Goal: Task Accomplishment & Management: Complete application form

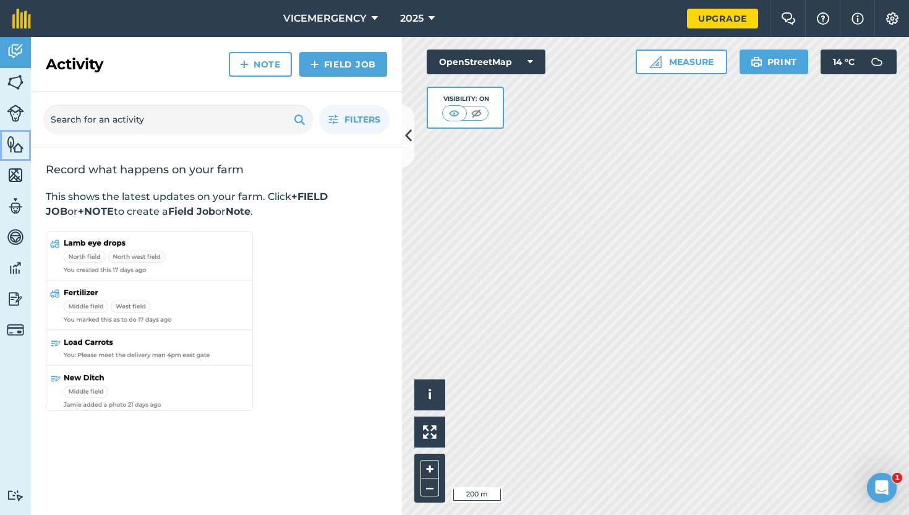
click at [15, 149] on img at bounding box center [15, 144] width 17 height 19
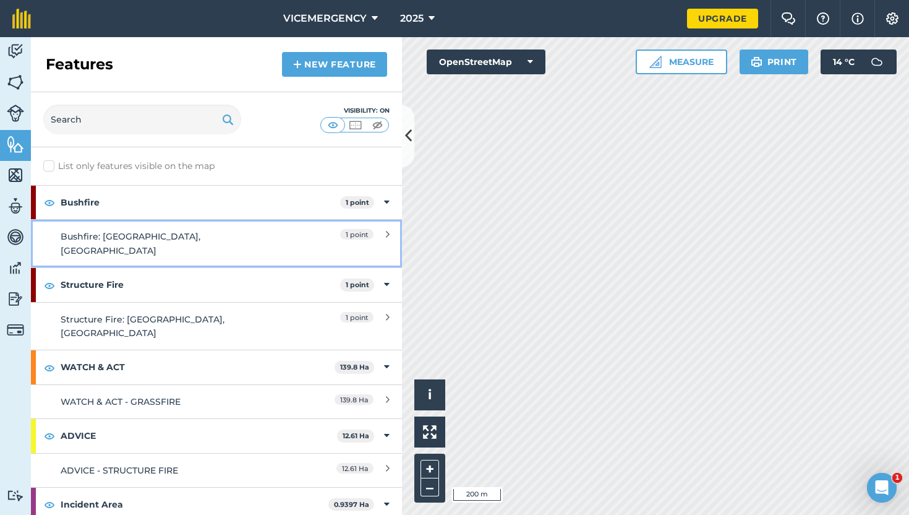
click at [215, 223] on link "Bushfire: [GEOGRAPHIC_DATA]" at bounding box center [216, 243] width 371 height 48
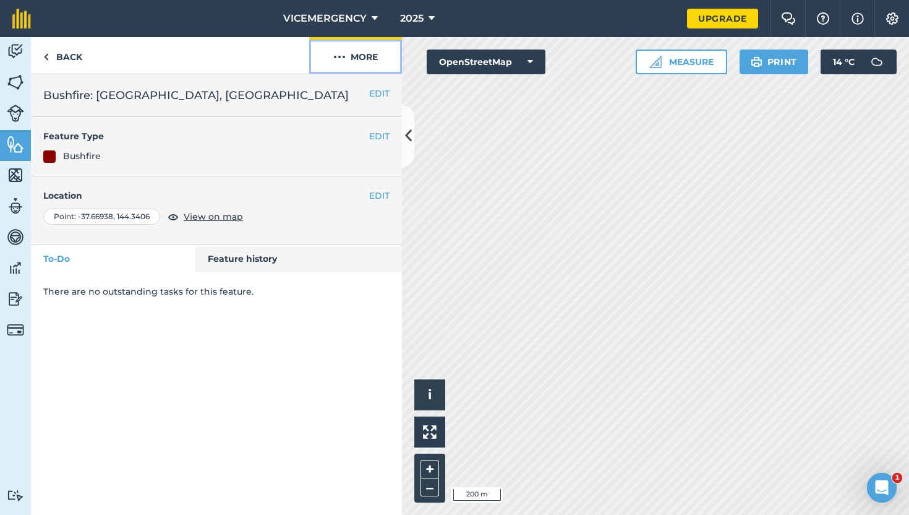
click at [341, 63] on img at bounding box center [339, 56] width 12 height 15
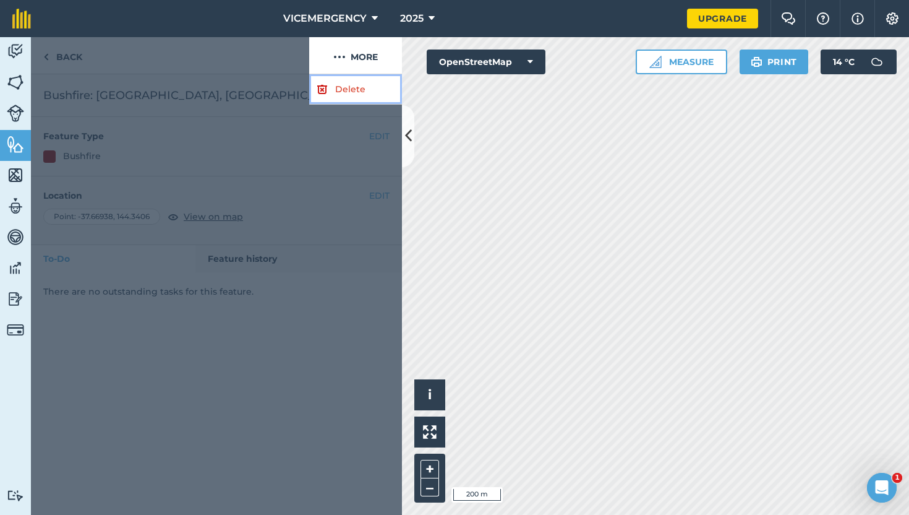
click at [339, 103] on link "Delete" at bounding box center [355, 89] width 93 height 30
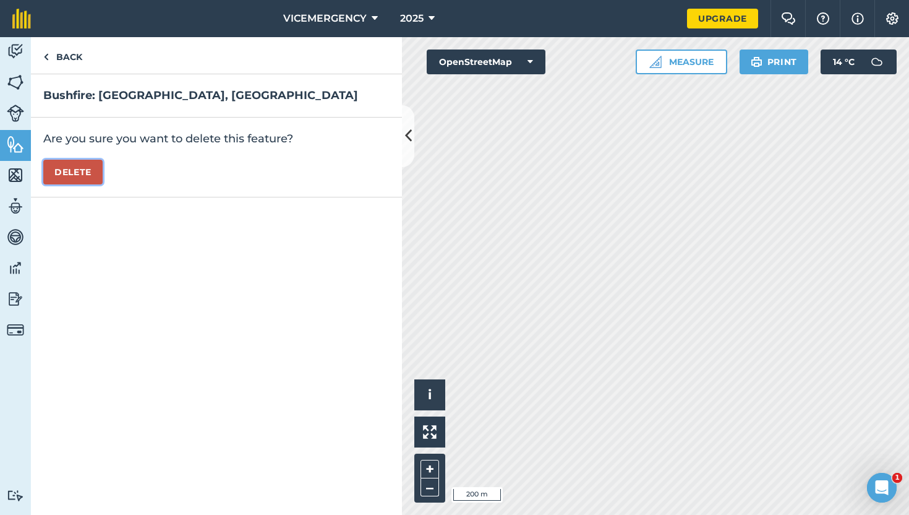
click at [89, 172] on button "Delete" at bounding box center [72, 172] width 59 height 25
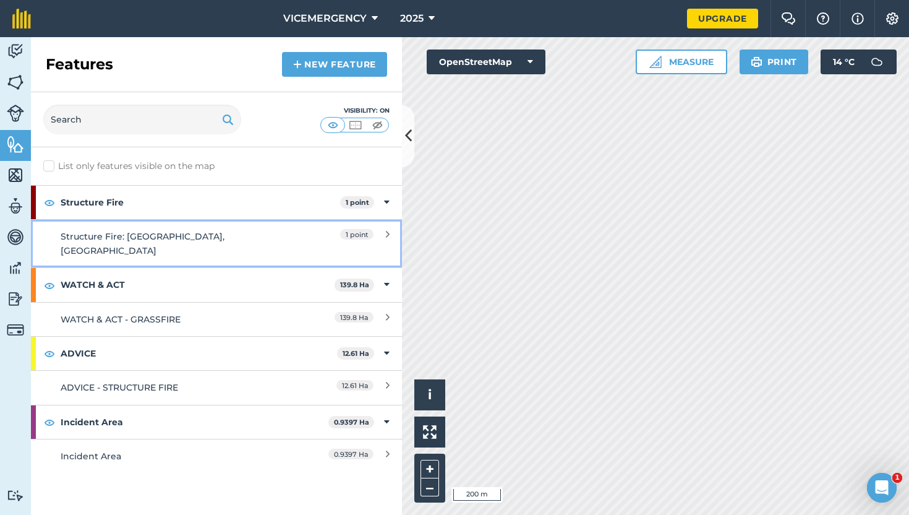
click at [243, 246] on link "Structure Fire: [GEOGRAPHIC_DATA]" at bounding box center [216, 243] width 371 height 48
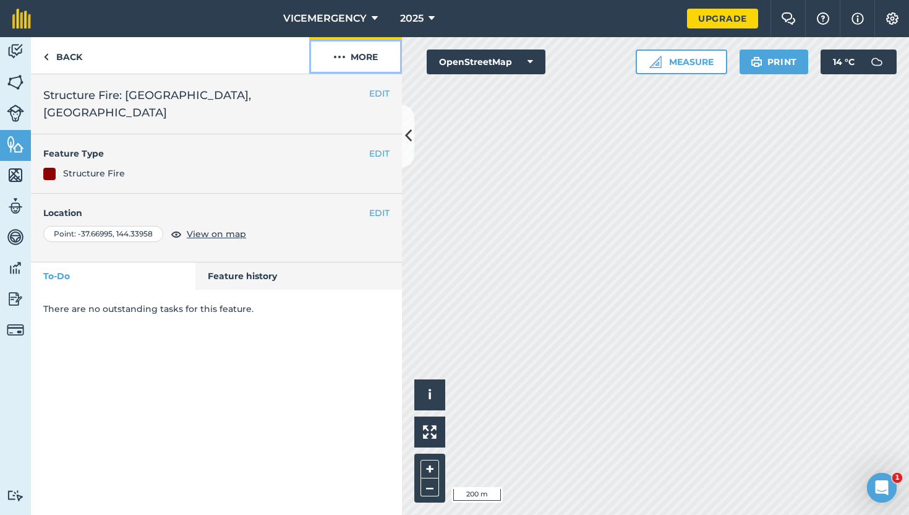
click at [344, 66] on button "More" at bounding box center [355, 55] width 93 height 36
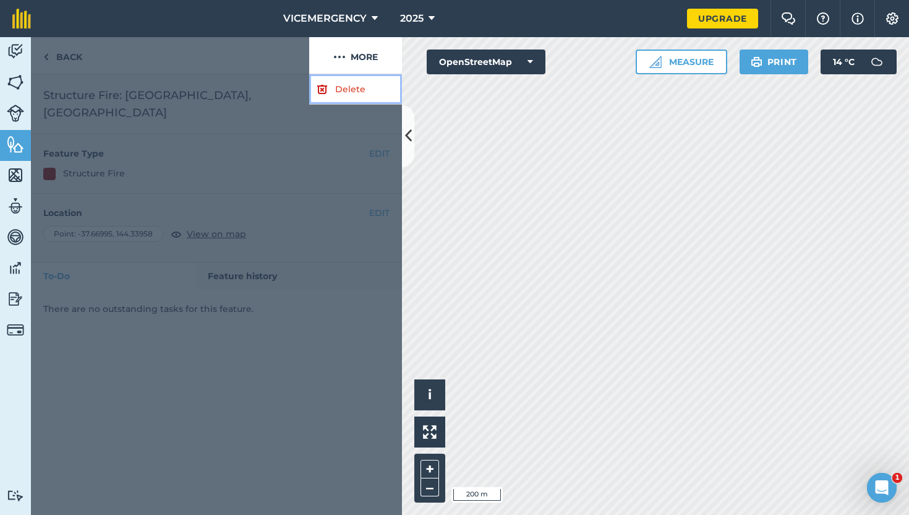
click at [339, 90] on link "Delete" at bounding box center [355, 89] width 93 height 30
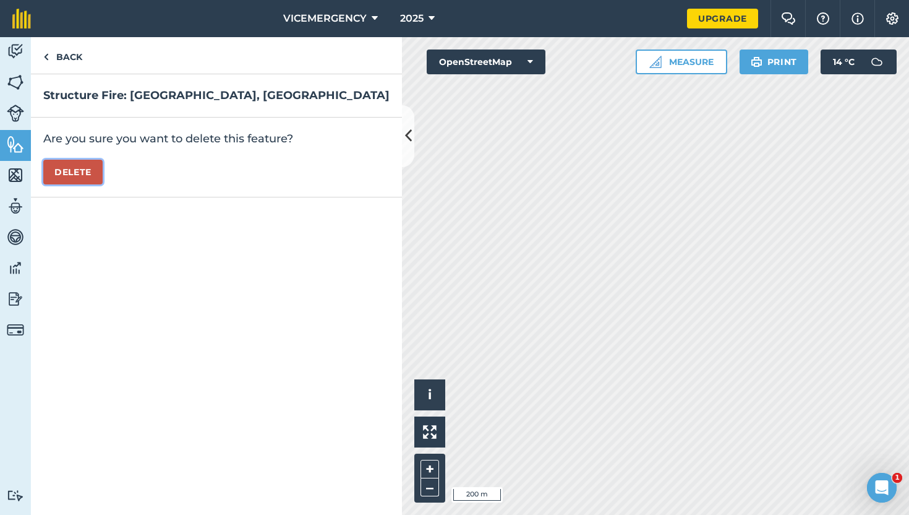
click at [95, 177] on button "Delete" at bounding box center [72, 172] width 59 height 25
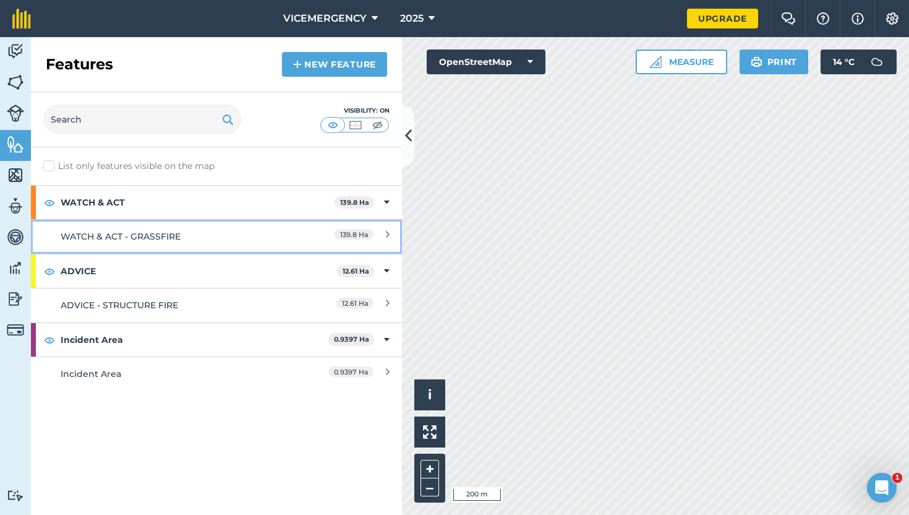
click at [205, 226] on link "WATCH & ACT - GRASSFIRE 139.8 Ha" at bounding box center [216, 236] width 371 height 34
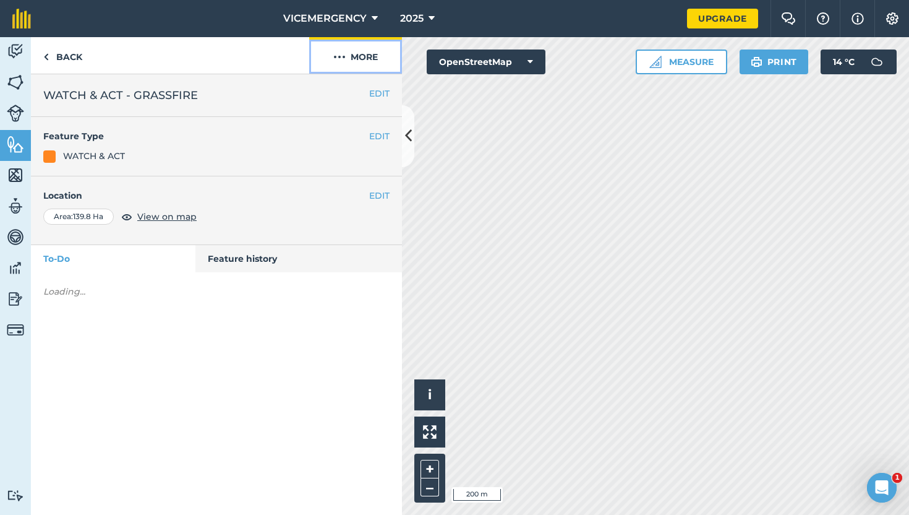
click at [362, 61] on button "More" at bounding box center [355, 55] width 93 height 36
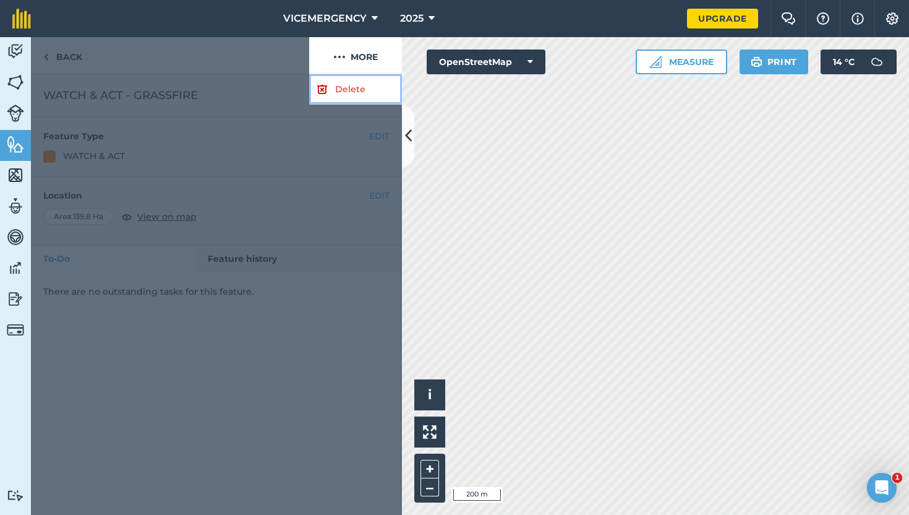
click at [356, 77] on link "Delete" at bounding box center [355, 89] width 93 height 30
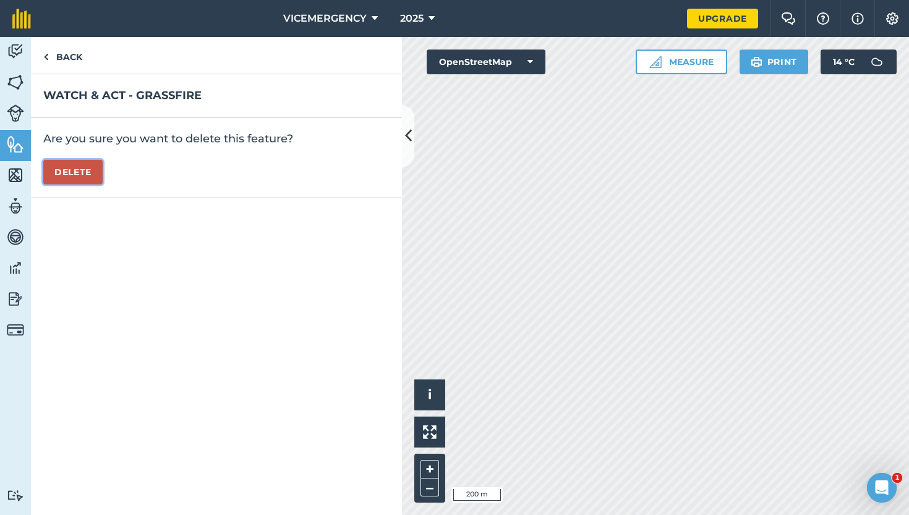
click at [101, 163] on button "Delete" at bounding box center [72, 172] width 59 height 25
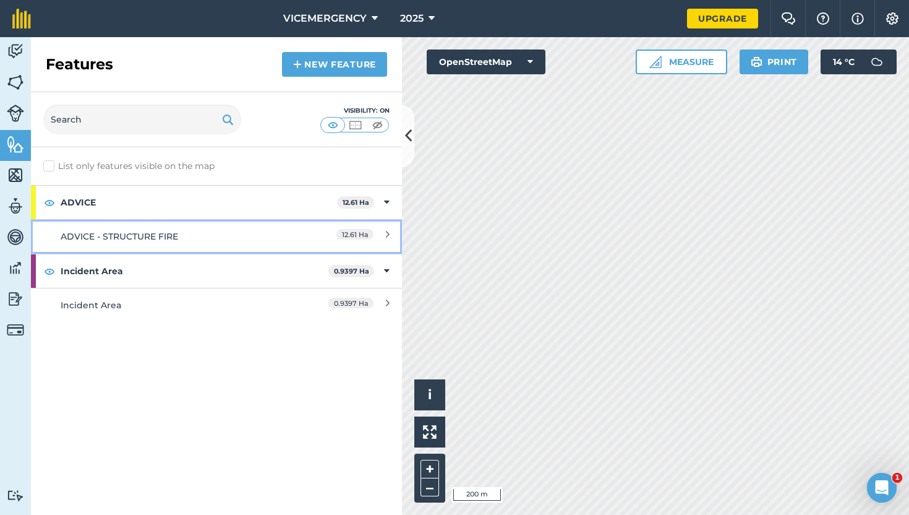
click at [208, 244] on link "ADVICE - STRUCTURE FIRE 12.61 Ha" at bounding box center [216, 236] width 371 height 34
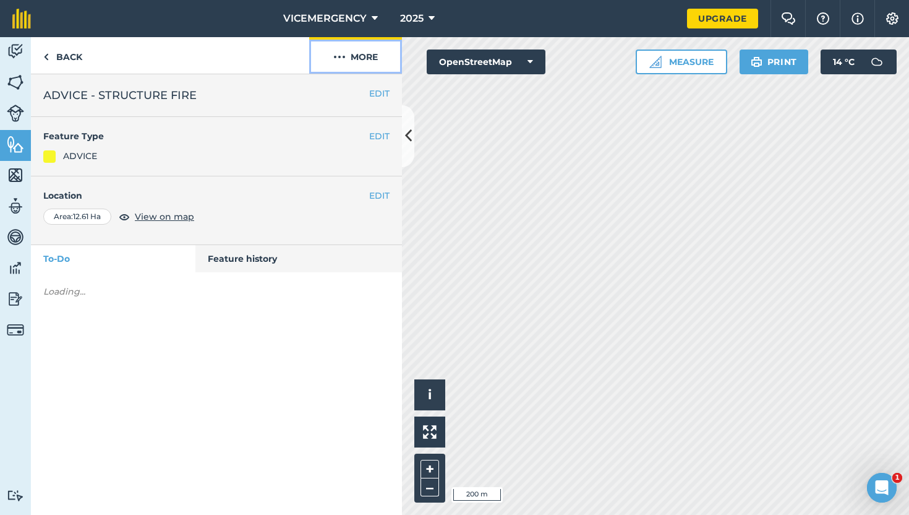
click at [357, 56] on button "More" at bounding box center [355, 55] width 93 height 36
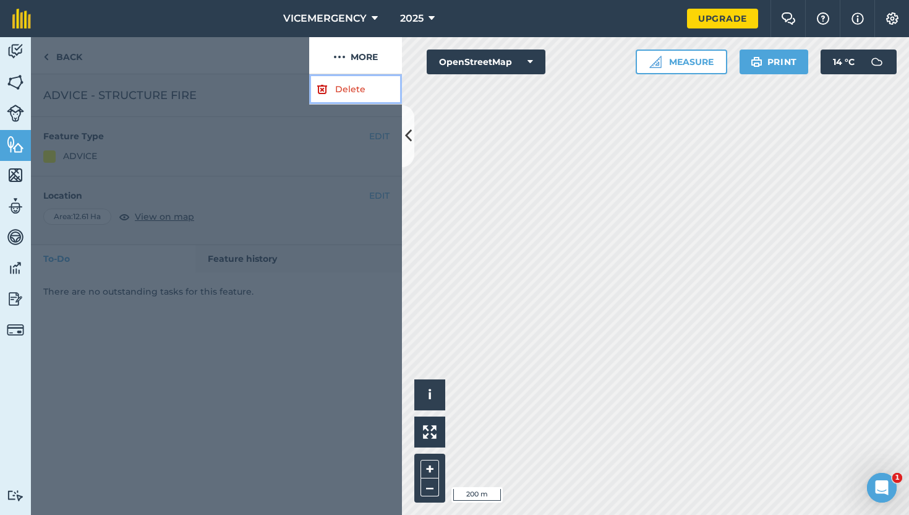
click at [343, 91] on link "Delete" at bounding box center [355, 89] width 93 height 30
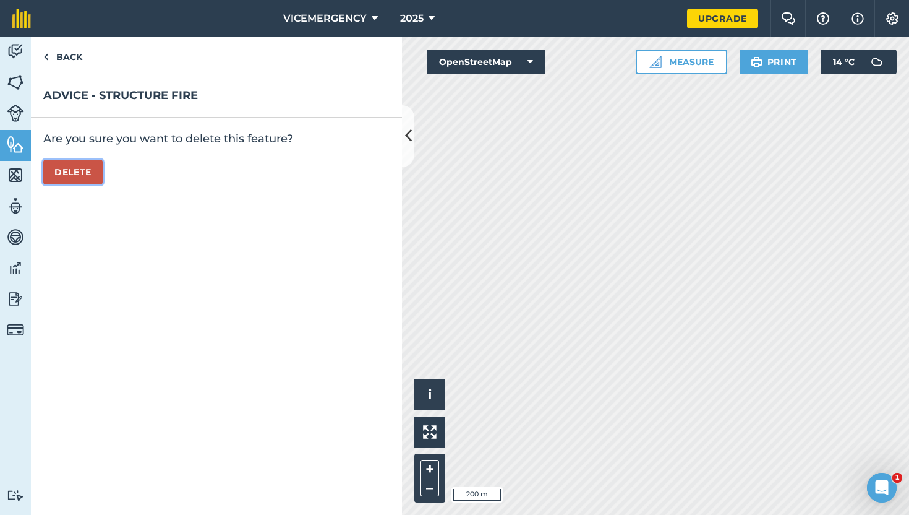
click at [92, 169] on button "Delete" at bounding box center [72, 172] width 59 height 25
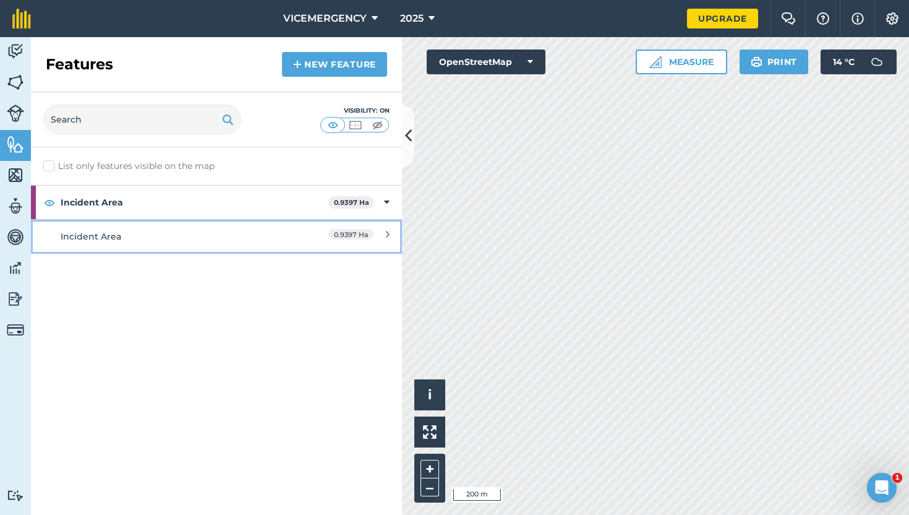
click at [240, 236] on div "Incident Area" at bounding box center [171, 236] width 220 height 14
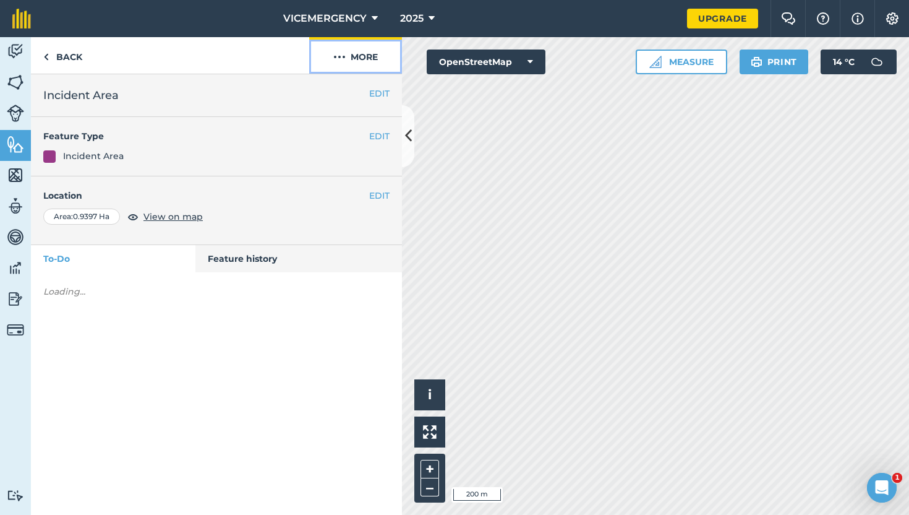
click at [366, 56] on button "More" at bounding box center [355, 55] width 93 height 36
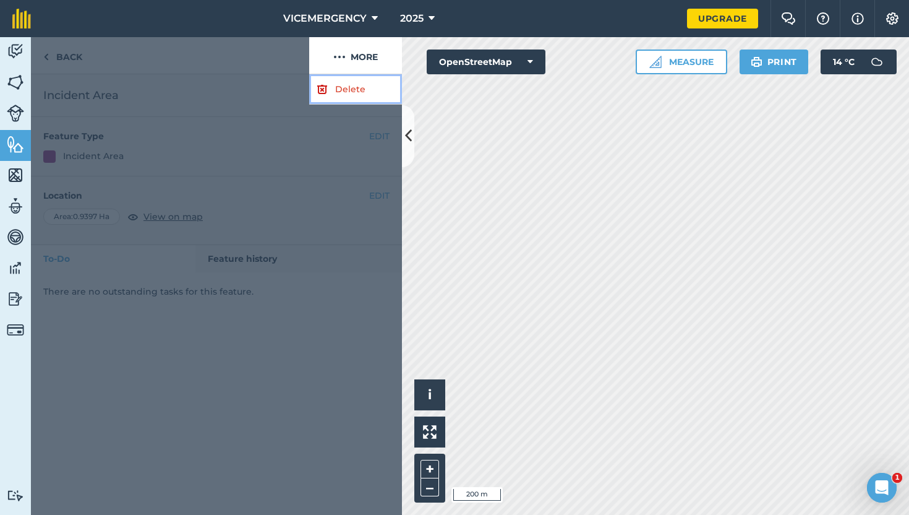
click at [348, 84] on link "Delete" at bounding box center [355, 89] width 93 height 30
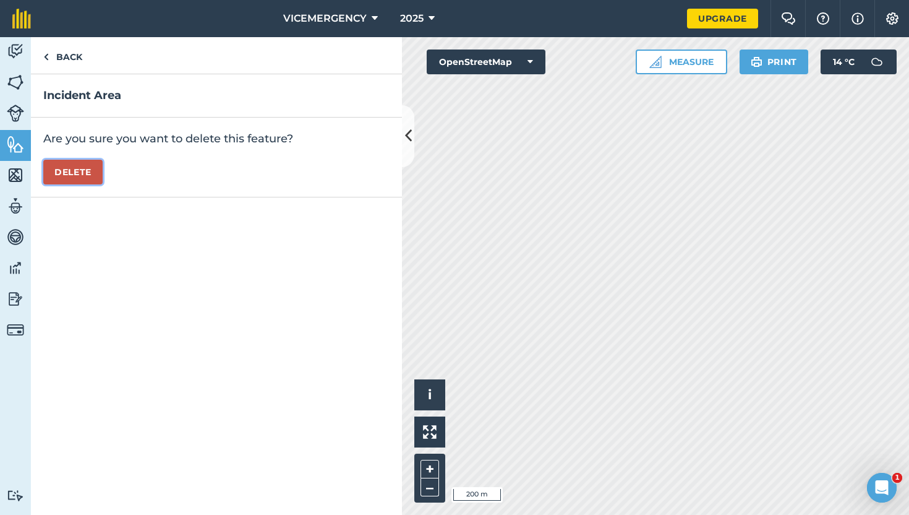
click at [59, 173] on button "Delete" at bounding box center [72, 172] width 59 height 25
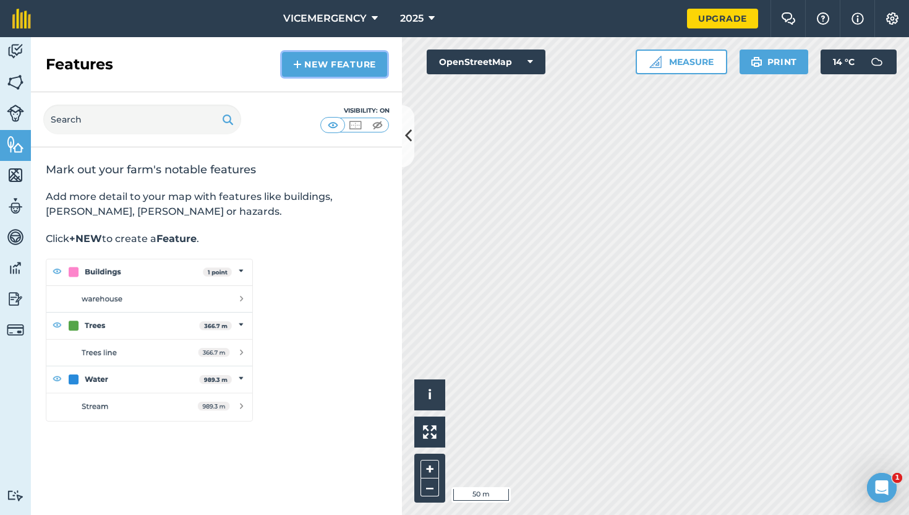
click at [310, 62] on link "New feature" at bounding box center [334, 64] width 105 height 25
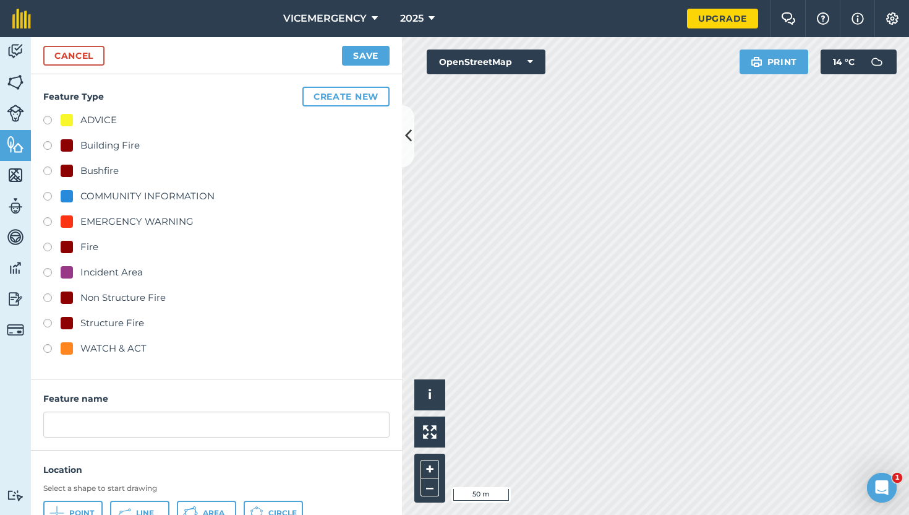
click at [48, 169] on label at bounding box center [51, 172] width 17 height 12
radio input "true"
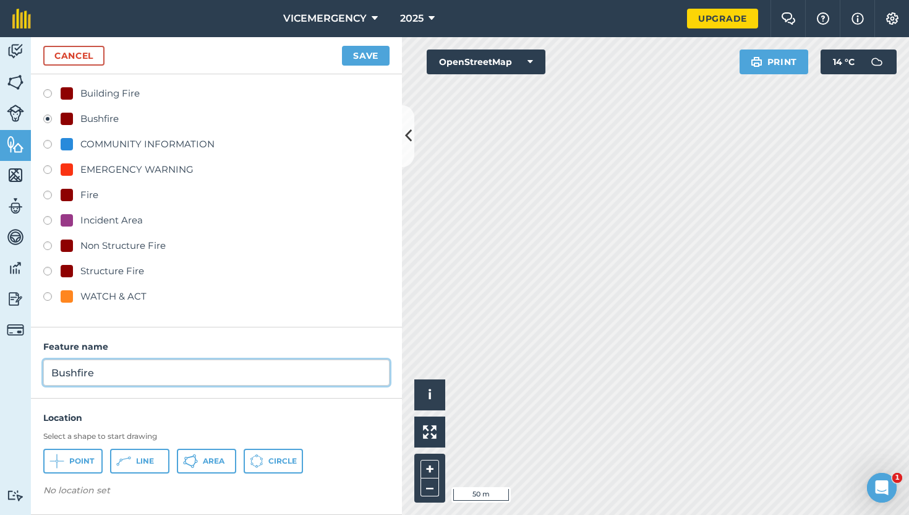
click at [109, 369] on input "Bushfire" at bounding box center [216, 372] width 346 height 26
type input "Bushfire: Diggers Rest-[GEOGRAPHIC_DATA]"
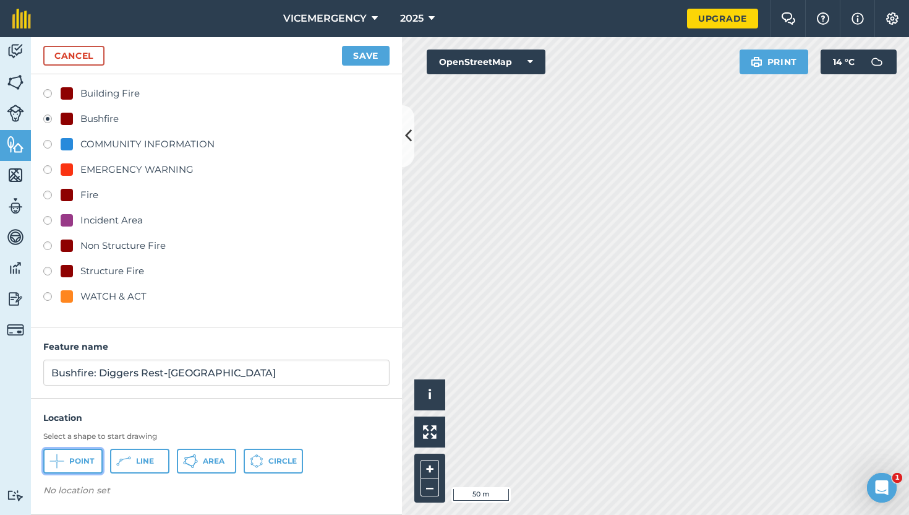
click at [93, 466] on button "Point" at bounding box center [72, 460] width 59 height 25
click at [370, 53] on button "Save" at bounding box center [366, 56] width 48 height 20
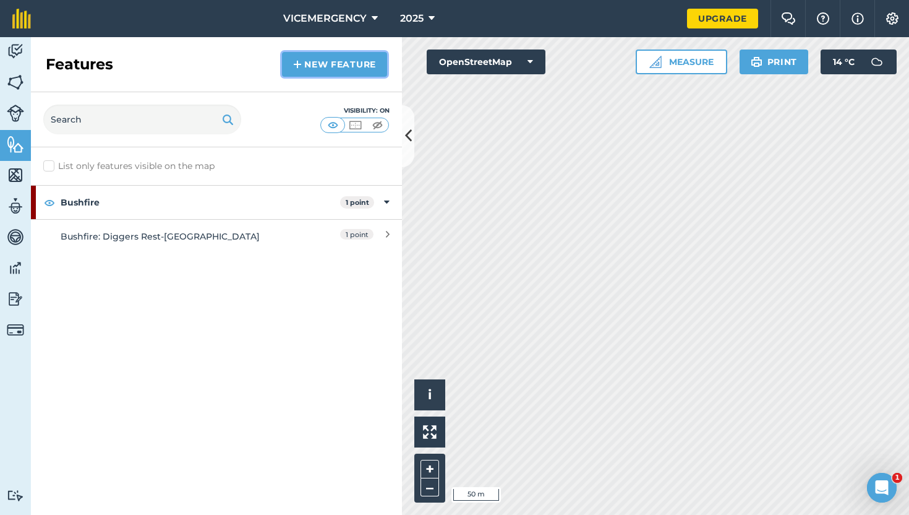
click at [333, 62] on link "New feature" at bounding box center [334, 64] width 105 height 25
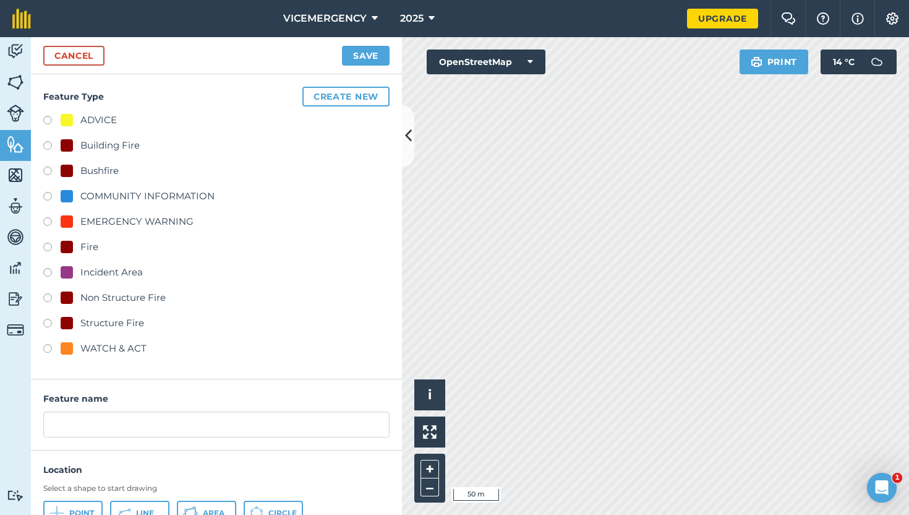
click at [48, 247] on label at bounding box center [51, 248] width 17 height 12
radio input "true"
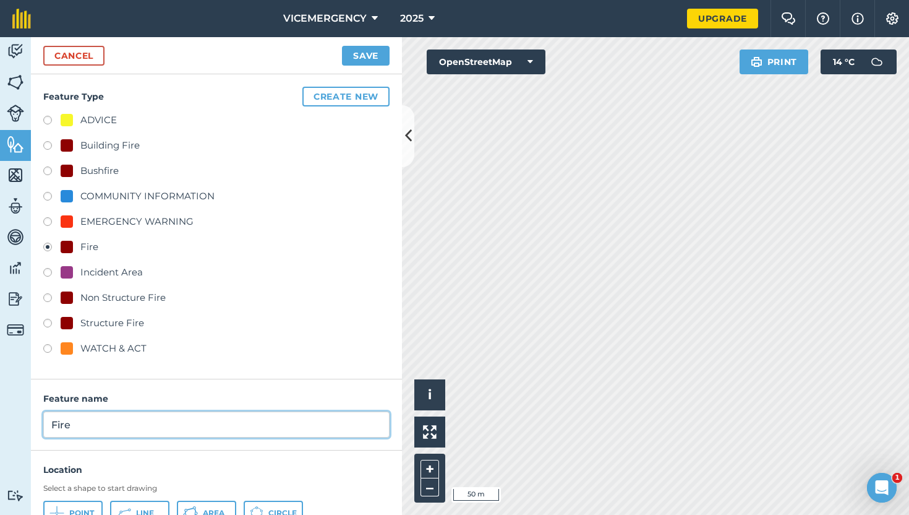
click at [88, 428] on input "Fire" at bounding box center [216, 424] width 346 height 26
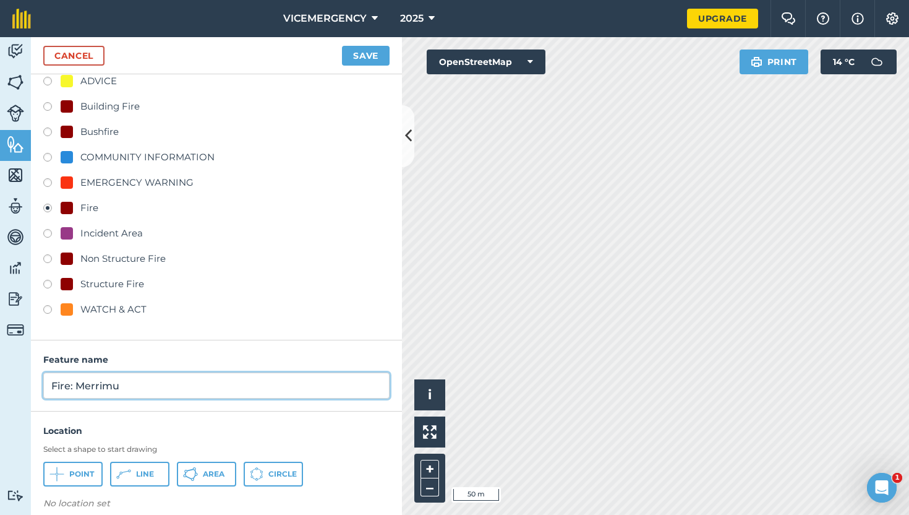
scroll to position [52, 0]
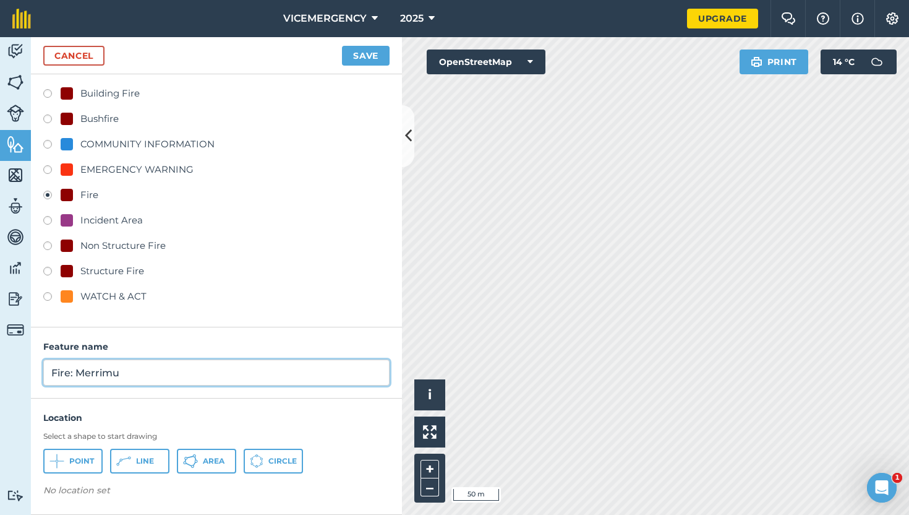
type input "Fire: Merrimu"
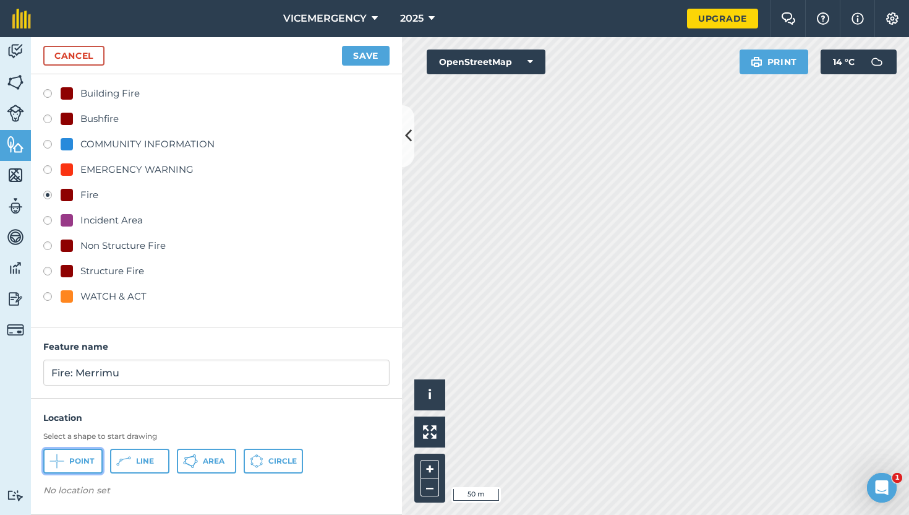
click at [84, 456] on span "Point" at bounding box center [81, 461] width 25 height 10
click at [364, 47] on button "Save" at bounding box center [366, 56] width 48 height 20
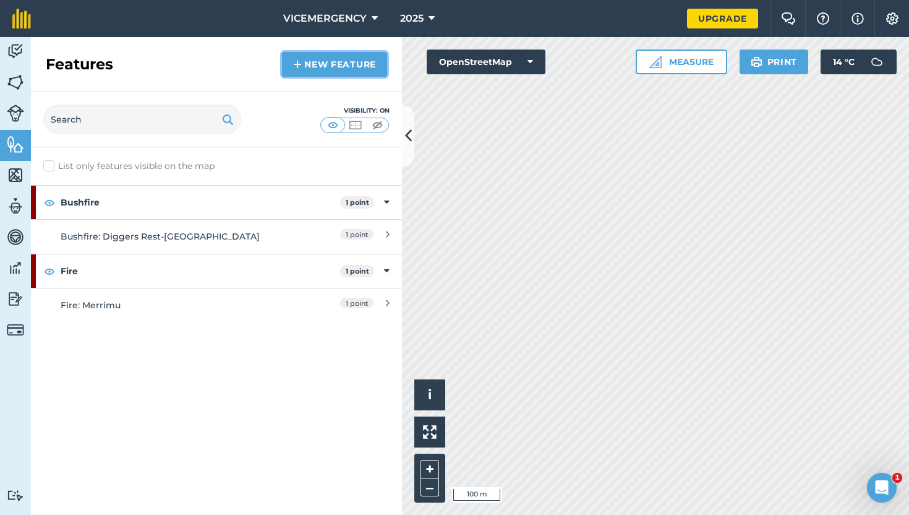
click at [354, 59] on link "New feature" at bounding box center [334, 64] width 105 height 25
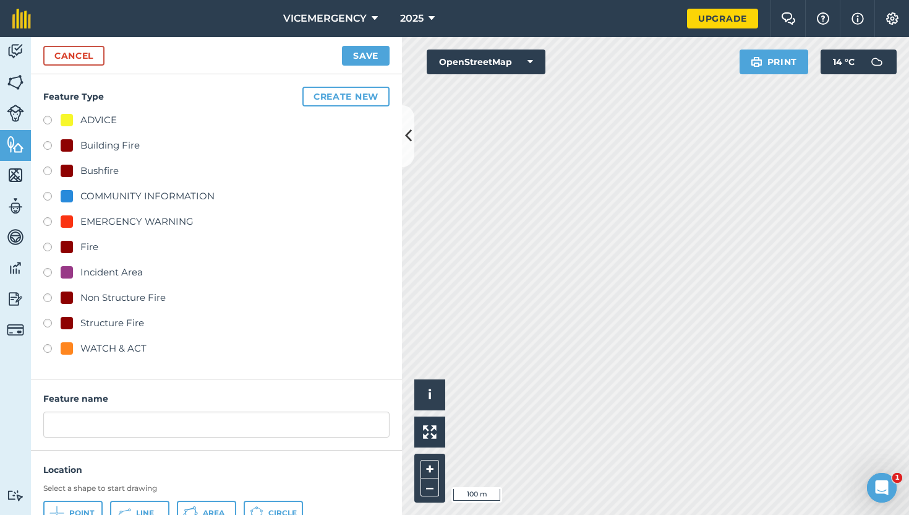
click at [51, 272] on label at bounding box center [51, 274] width 17 height 12
radio input "true"
type input "Incident Area"
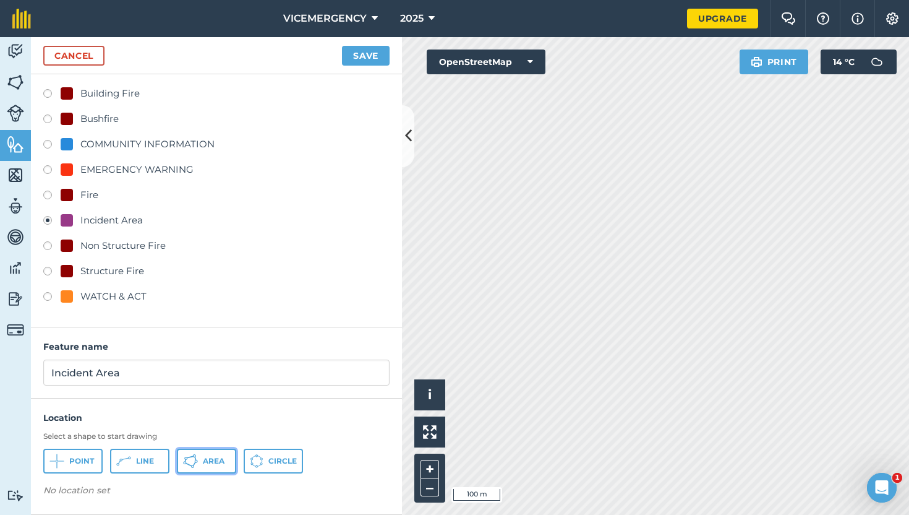
click at [208, 466] on button "Area" at bounding box center [206, 460] width 59 height 25
click at [374, 58] on button "Save" at bounding box center [366, 56] width 48 height 20
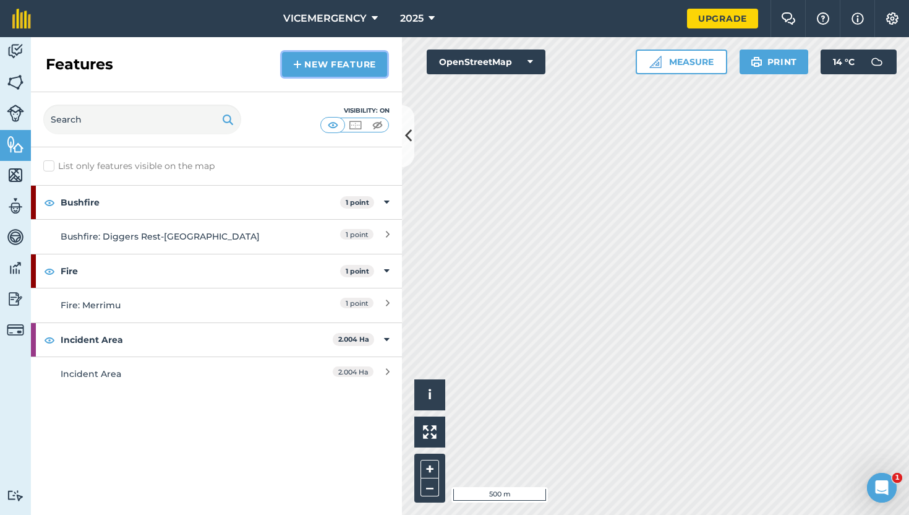
click at [333, 68] on link "New feature" at bounding box center [334, 64] width 105 height 25
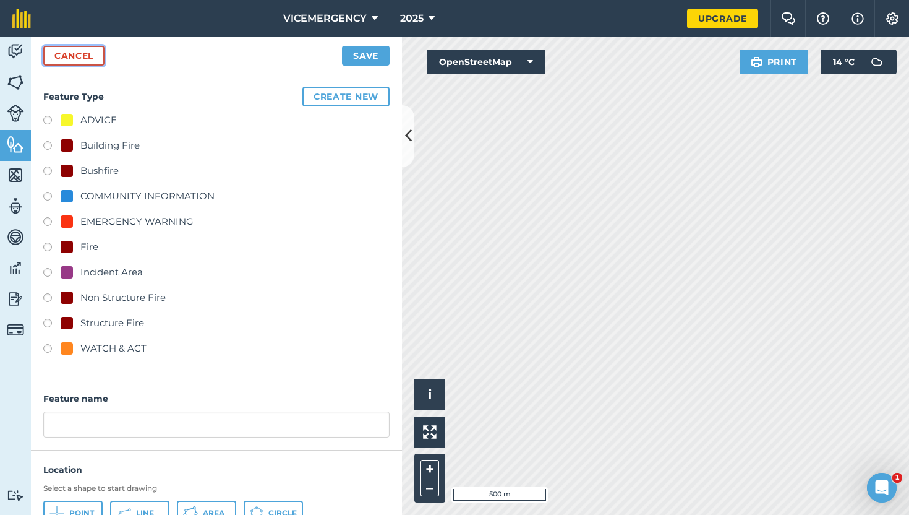
click at [91, 61] on link "Cancel" at bounding box center [73, 56] width 61 height 20
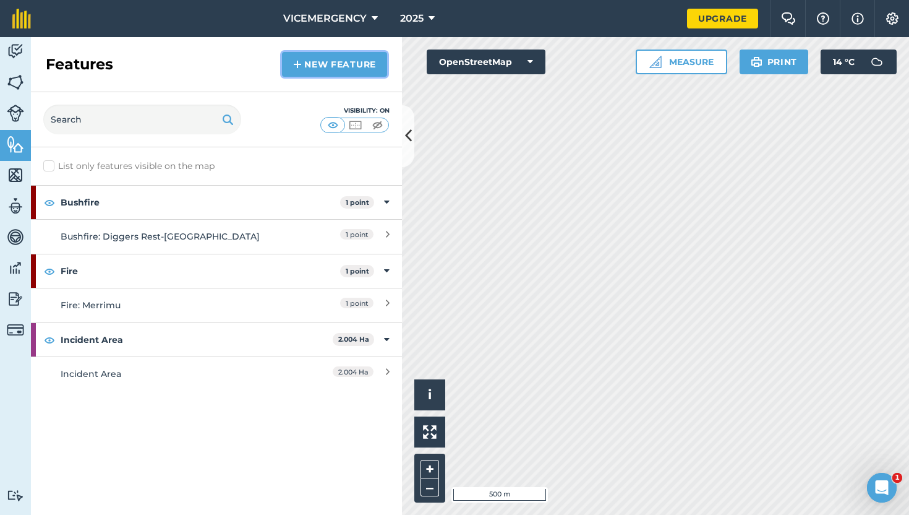
click at [346, 62] on link "New feature" at bounding box center [334, 64] width 105 height 25
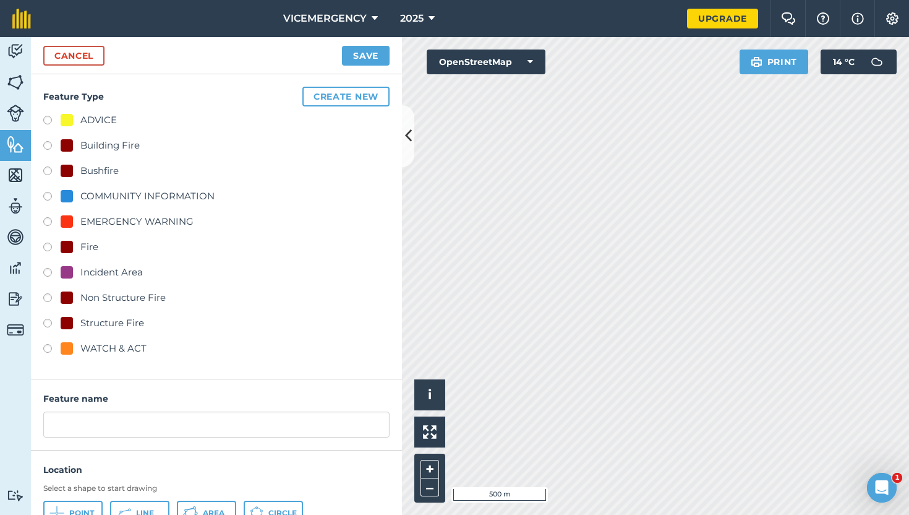
click at [50, 346] on label at bounding box center [51, 350] width 17 height 12
radio input "true"
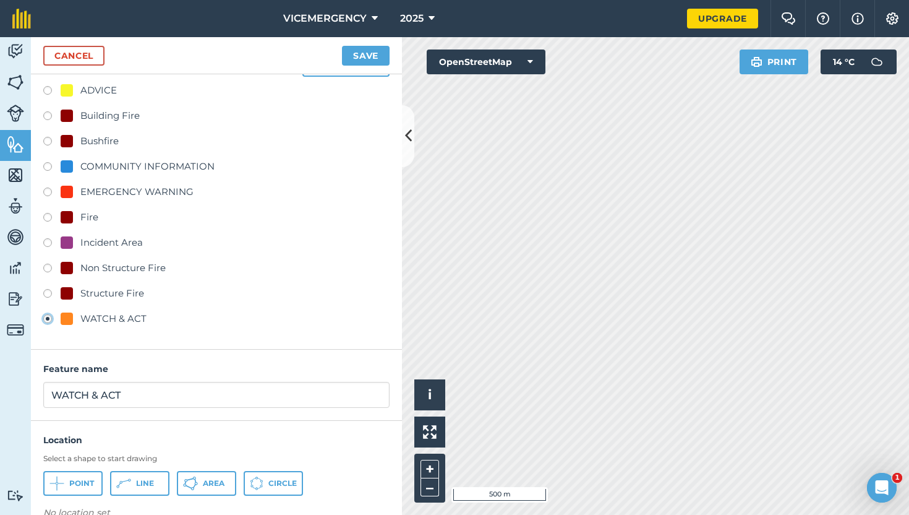
scroll to position [52, 0]
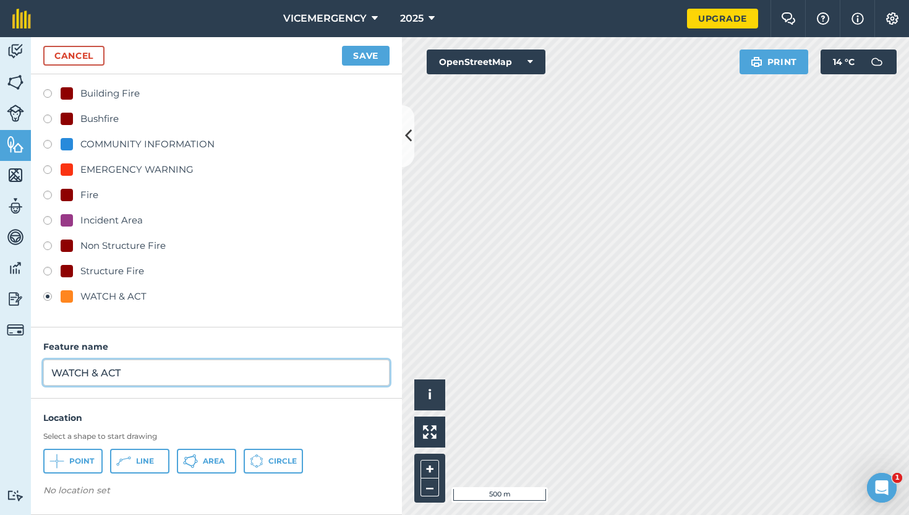
click at [131, 368] on input "WATCH & ACT" at bounding box center [216, 372] width 346 height 26
type input "WATCH & ACT - GRASSFIRE"
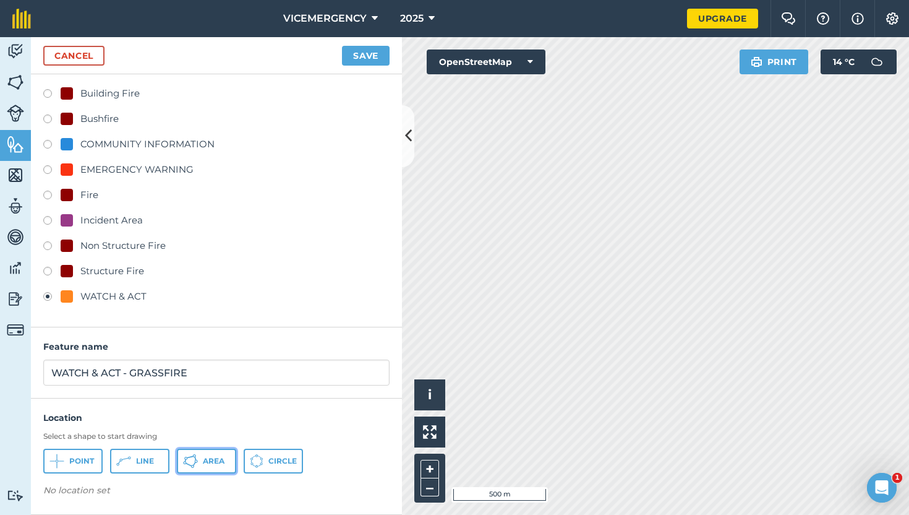
click at [203, 469] on button "Area" at bounding box center [206, 460] width 59 height 25
click at [377, 56] on button "Save" at bounding box center [366, 56] width 48 height 20
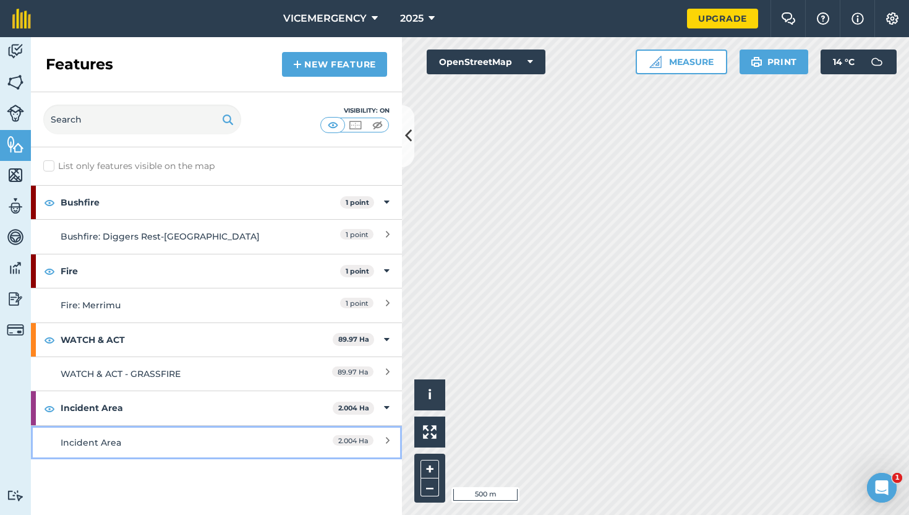
click at [228, 439] on div "Incident Area" at bounding box center [171, 442] width 220 height 14
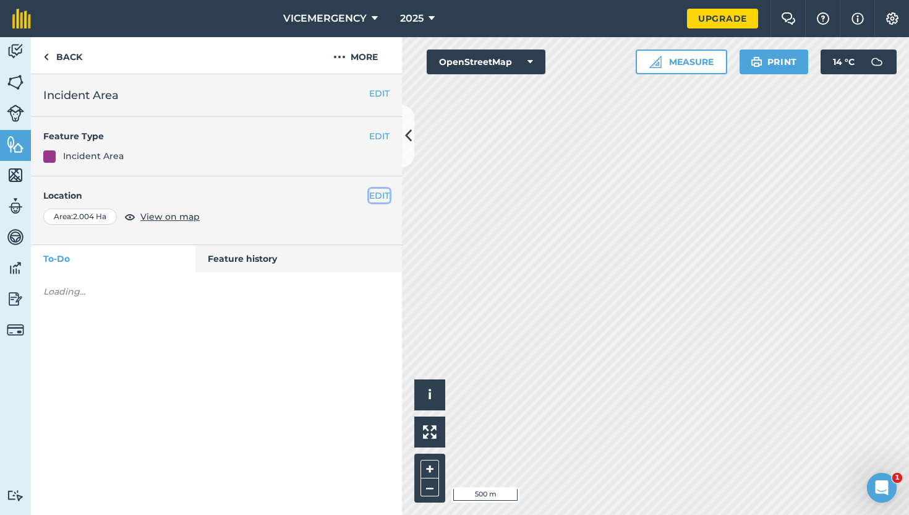
click at [379, 191] on button "EDIT" at bounding box center [379, 196] width 20 height 14
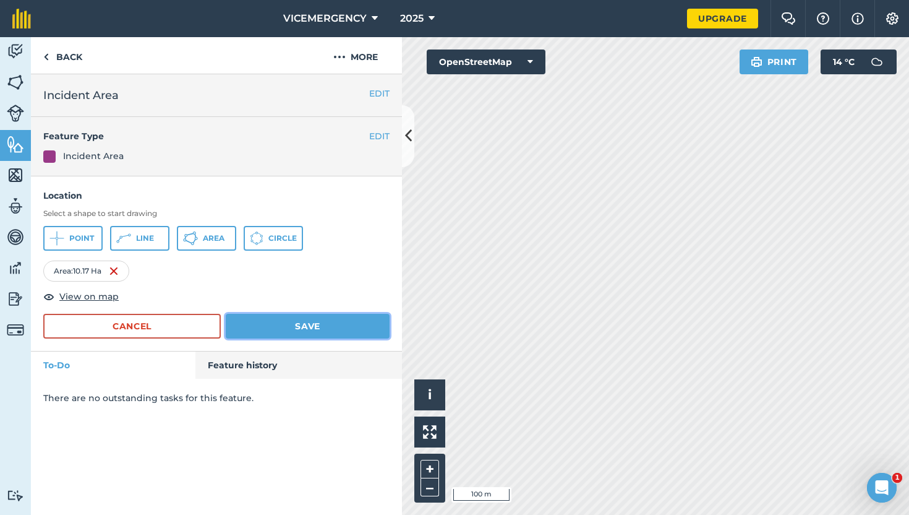
click at [355, 333] on button "Save" at bounding box center [308, 326] width 164 height 25
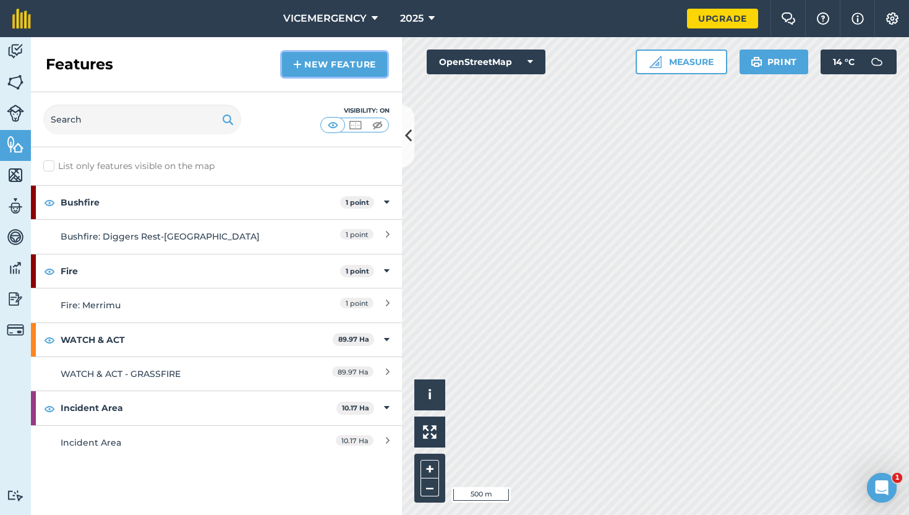
click at [317, 71] on link "New feature" at bounding box center [334, 64] width 105 height 25
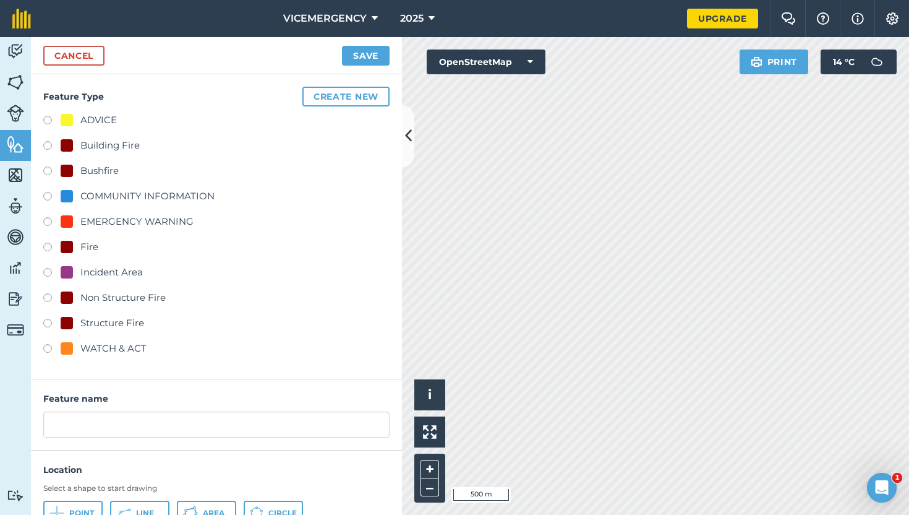
click at [45, 121] on label at bounding box center [51, 122] width 17 height 12
radio input "true"
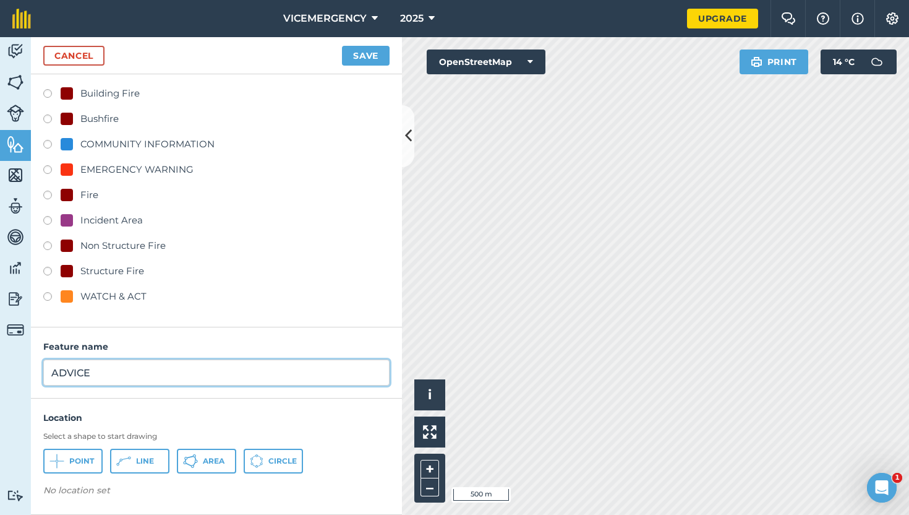
click at [120, 371] on input "ADVICE" at bounding box center [216, 372] width 346 height 26
type input "ADVICE - GRASSFIRE"
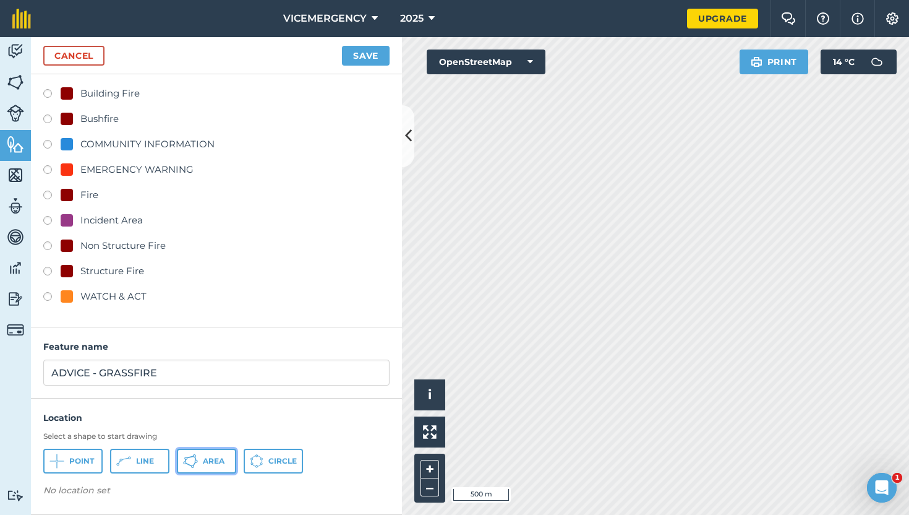
click at [205, 468] on button "Area" at bounding box center [206, 460] width 59 height 25
click at [369, 58] on button "Save" at bounding box center [366, 56] width 48 height 20
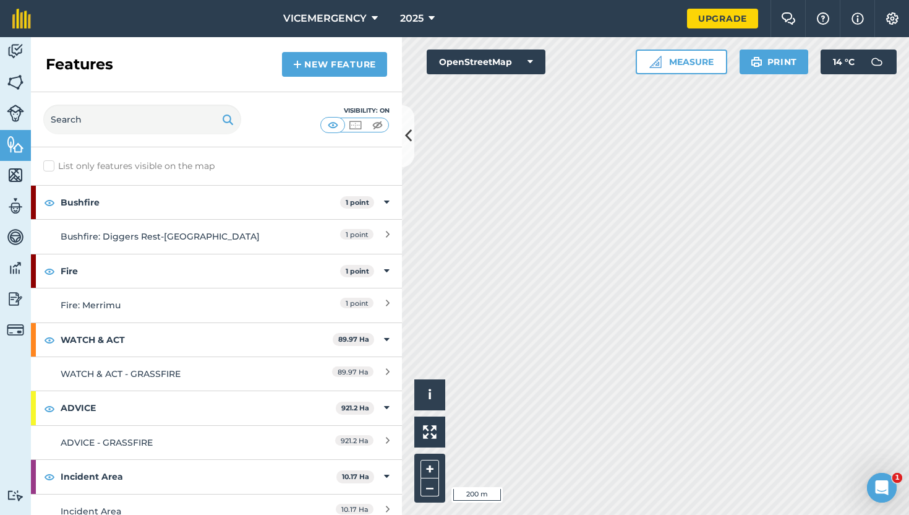
scroll to position [13, 0]
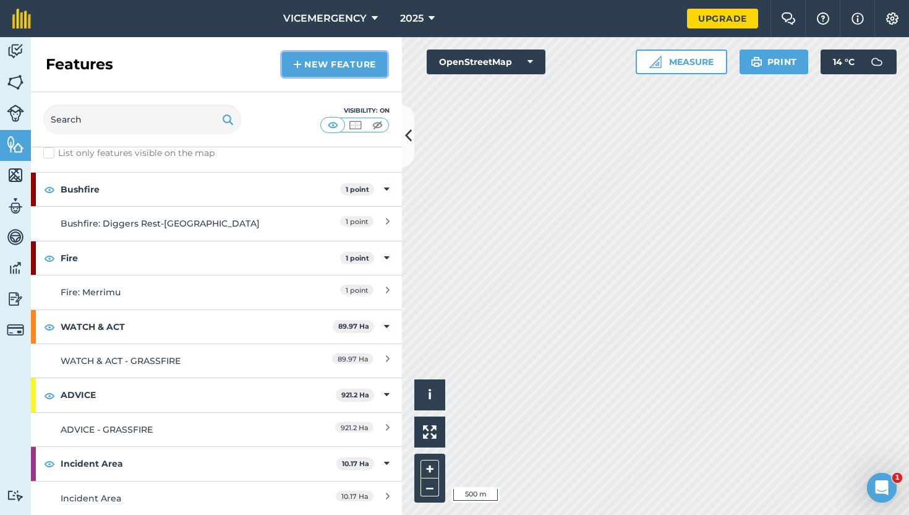
click at [337, 70] on link "New feature" at bounding box center [334, 64] width 105 height 25
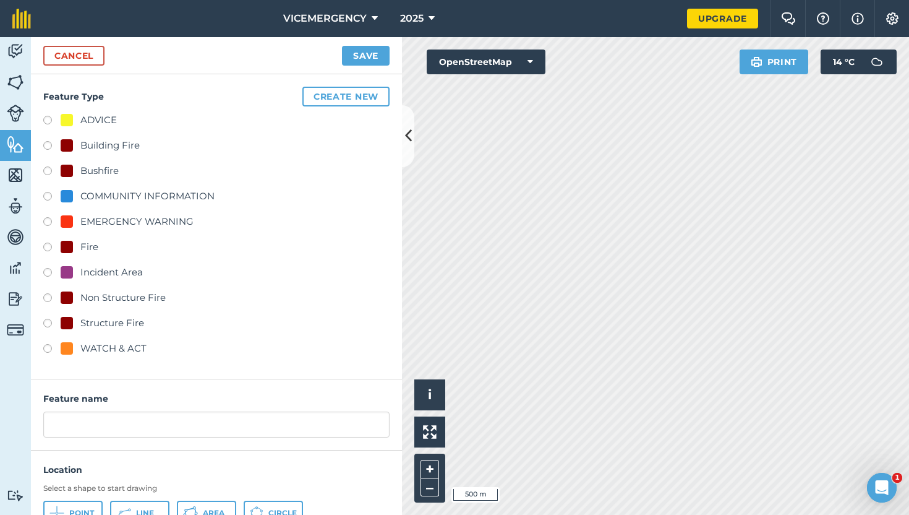
click at [48, 348] on label at bounding box center [51, 350] width 17 height 12
radio input "true"
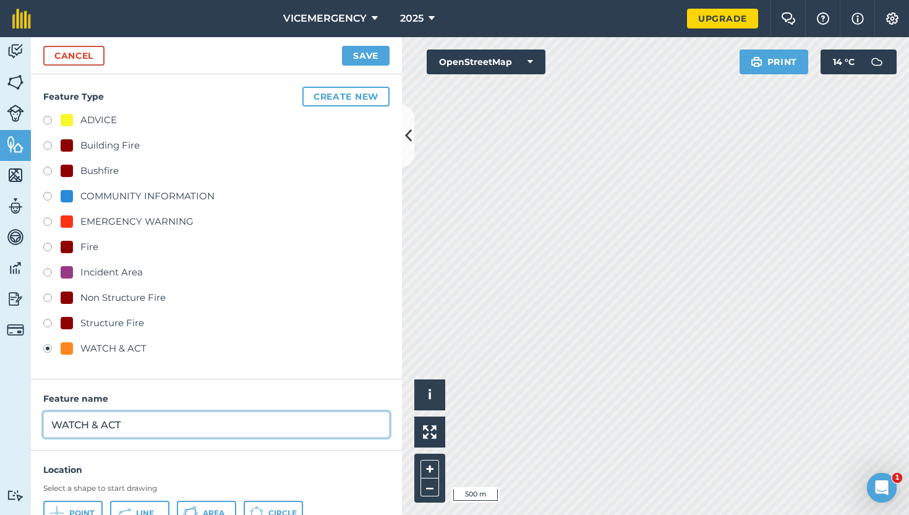
click at [142, 427] on input "WATCH & ACT" at bounding box center [216, 424] width 346 height 26
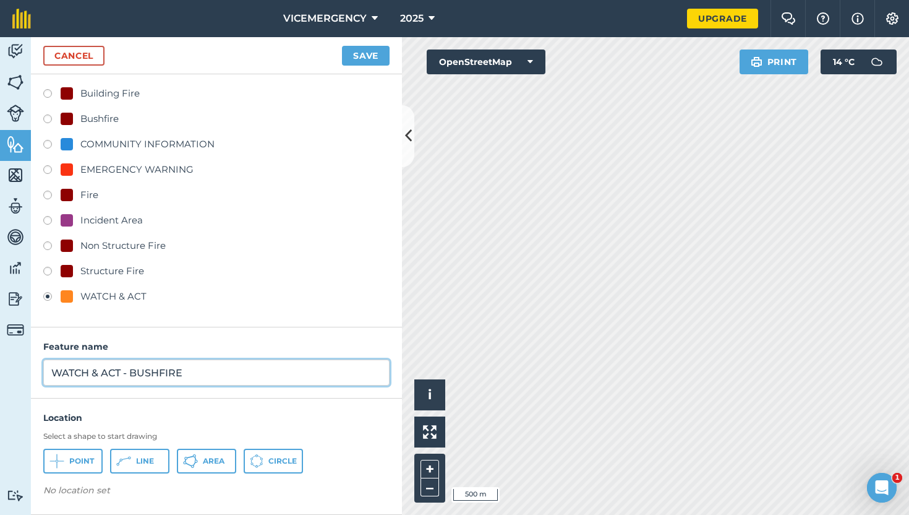
type input "WATCH & ACT - BUSHFIRE"
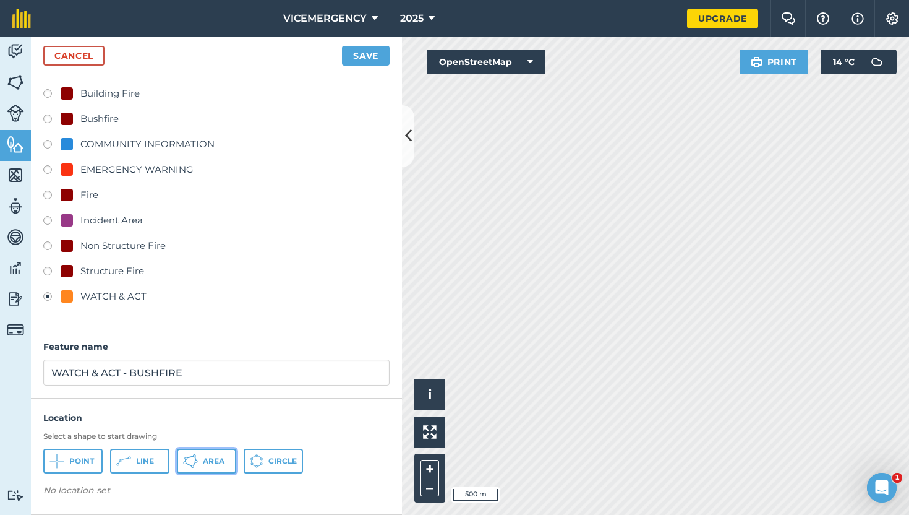
click at [208, 459] on span "Area" at bounding box center [214, 461] width 22 height 10
click at [359, 59] on button "Save" at bounding box center [366, 56] width 48 height 20
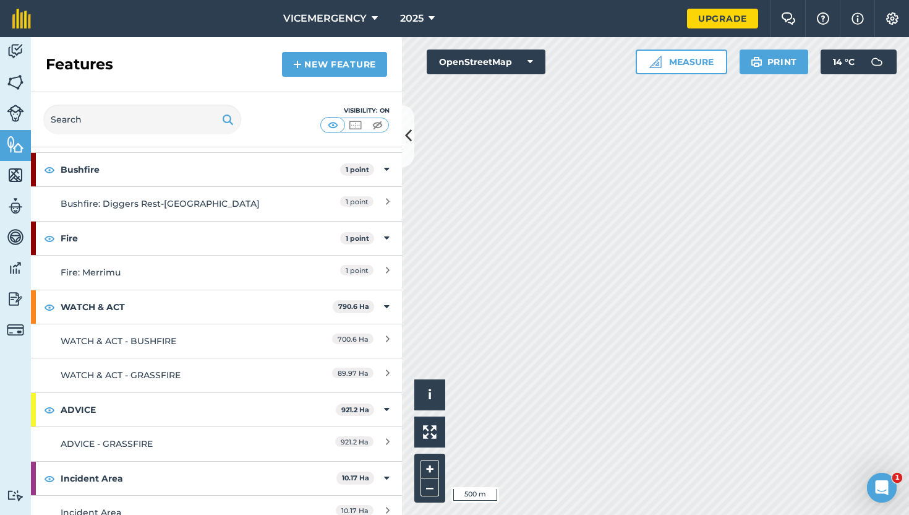
scroll to position [34, 0]
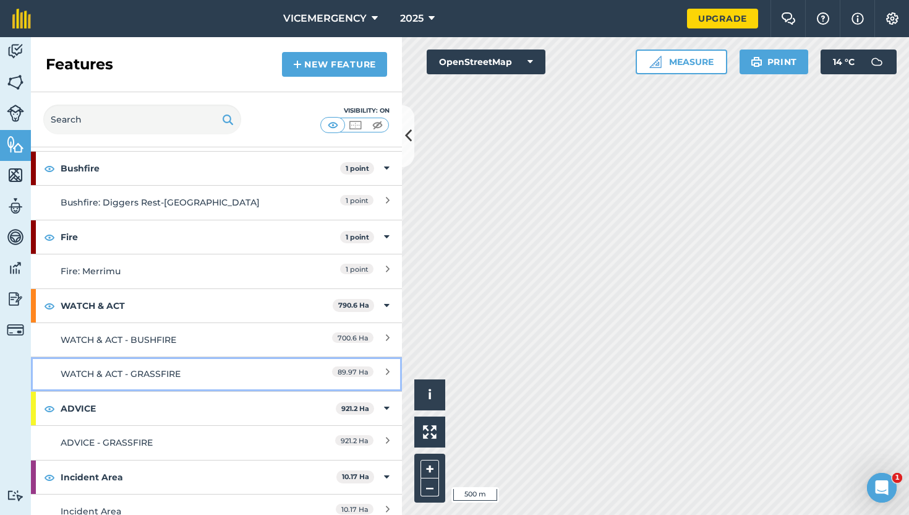
click at [227, 381] on link "WATCH & ACT - GRASSFIRE 89.97 Ha" at bounding box center [216, 373] width 371 height 34
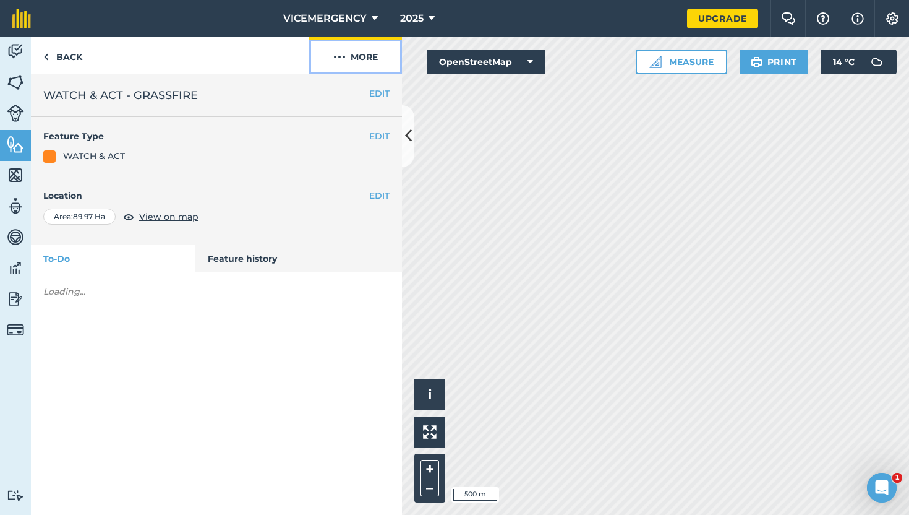
click at [367, 63] on button "More" at bounding box center [355, 55] width 93 height 36
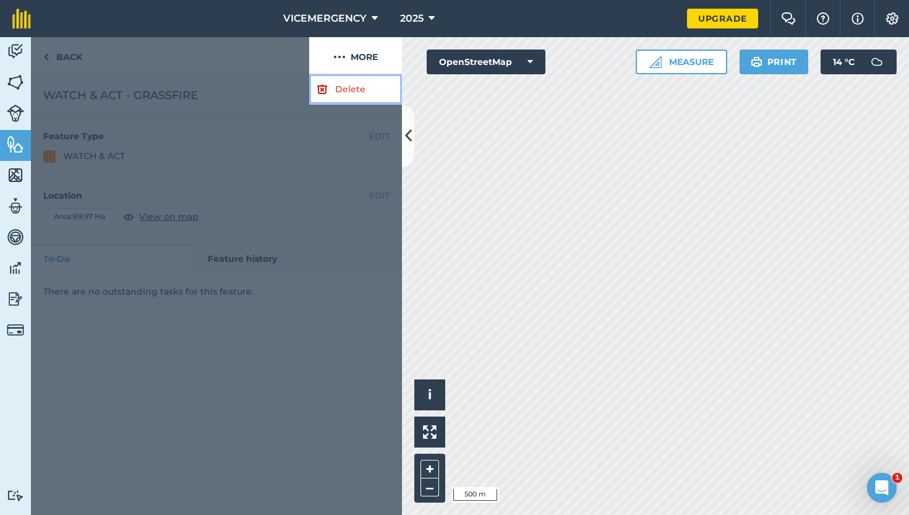
click at [363, 80] on link "Delete" at bounding box center [355, 89] width 93 height 30
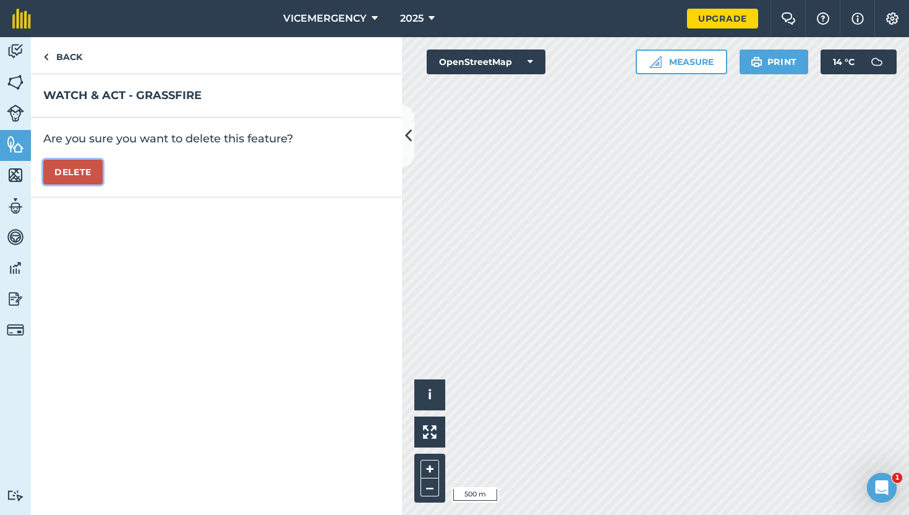
click at [90, 178] on button "Delete" at bounding box center [72, 172] width 59 height 25
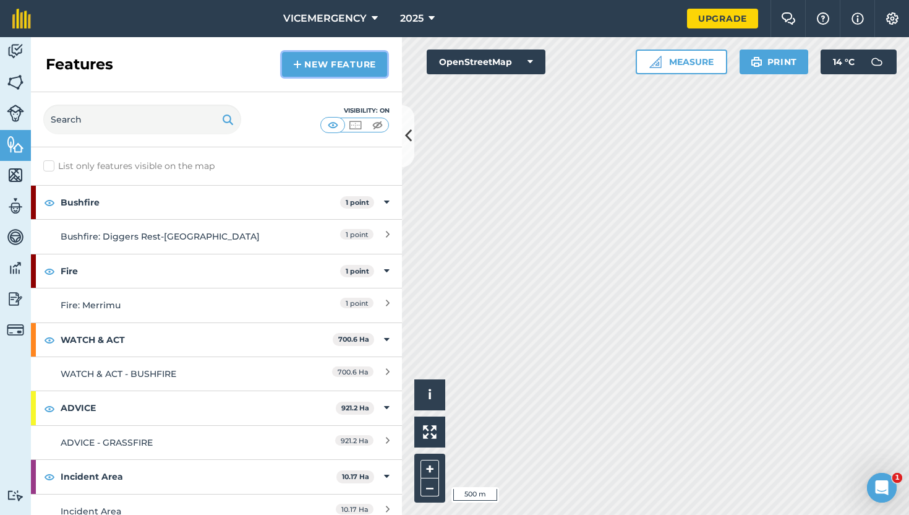
click at [326, 69] on link "New feature" at bounding box center [334, 64] width 105 height 25
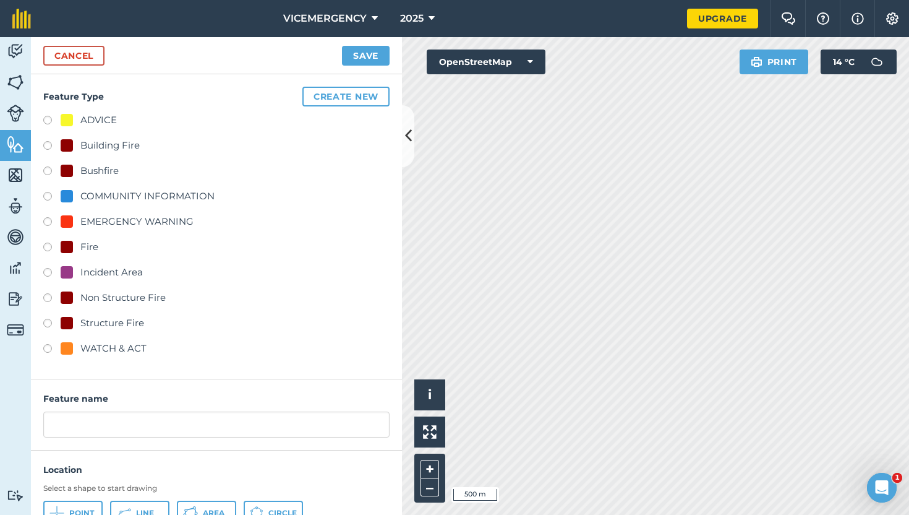
click at [48, 122] on label at bounding box center [51, 122] width 17 height 12
radio input "true"
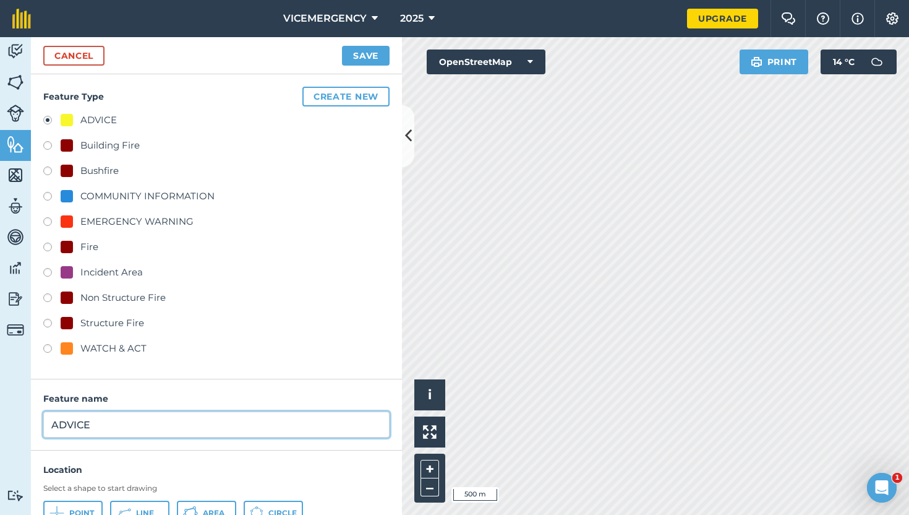
click at [113, 433] on input "ADVICE" at bounding box center [216, 424] width 346 height 26
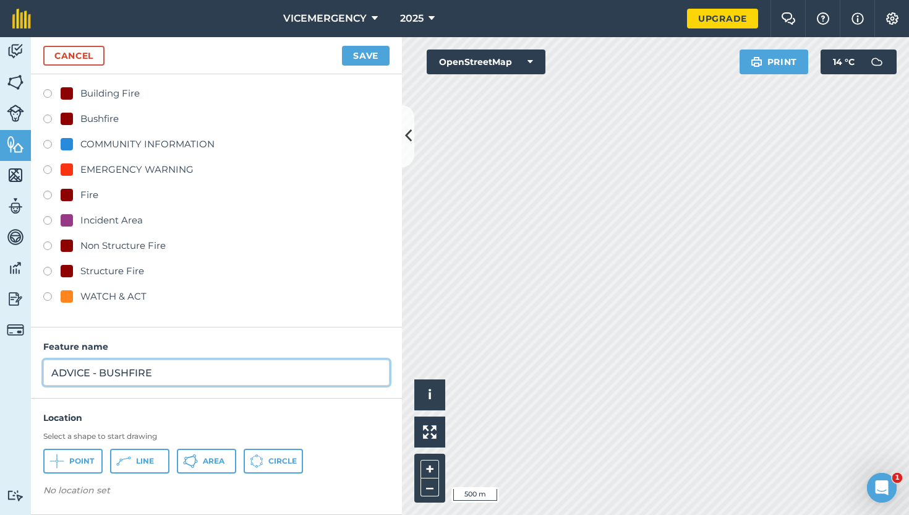
type input "ADVICE - BUSHFIRE"
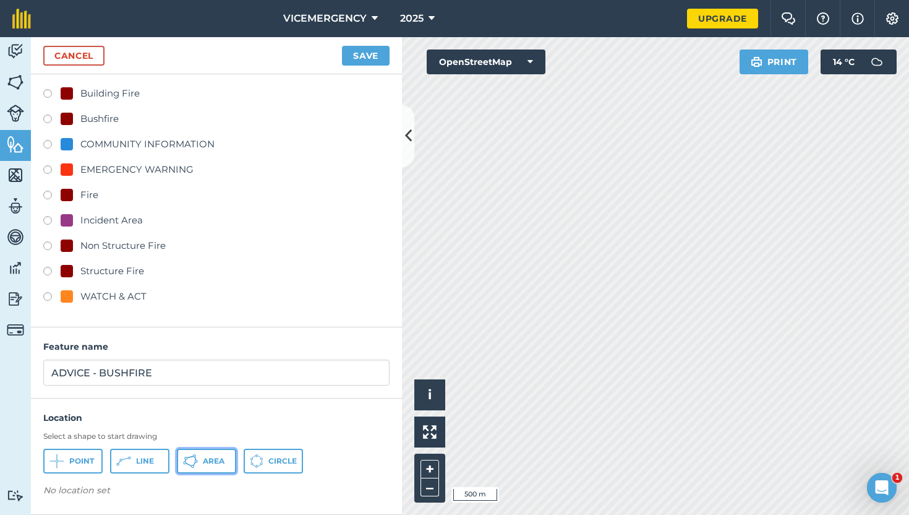
click at [202, 457] on button "Area" at bounding box center [206, 460] width 59 height 25
click at [366, 56] on button "Save" at bounding box center [366, 56] width 48 height 20
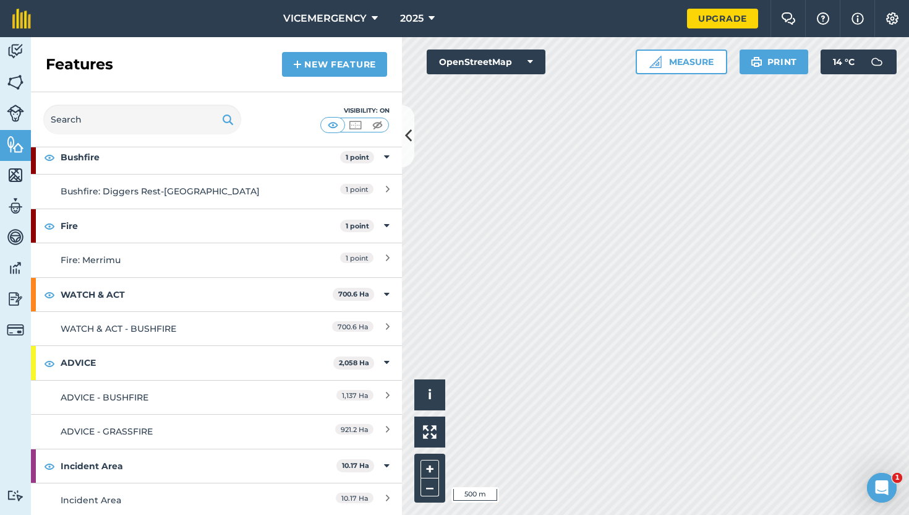
scroll to position [47, 0]
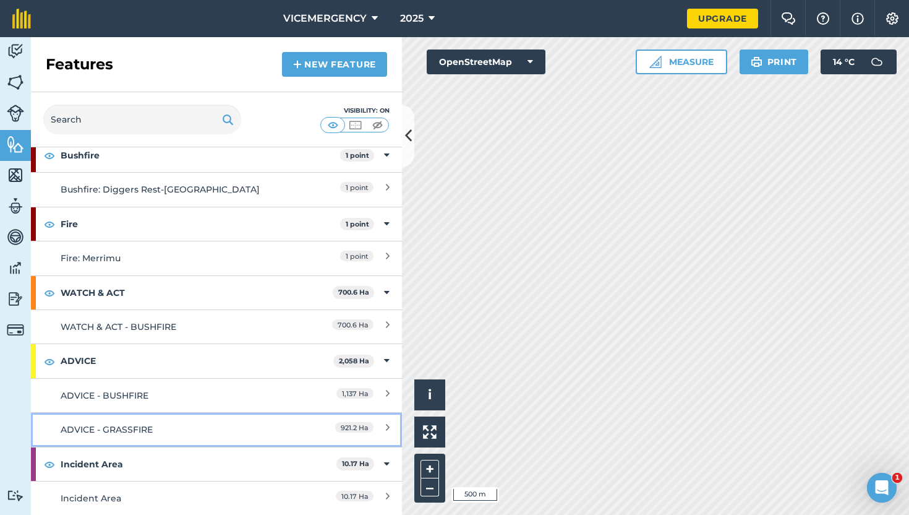
click at [220, 426] on div "ADVICE - GRASSFIRE" at bounding box center [171, 429] width 220 height 14
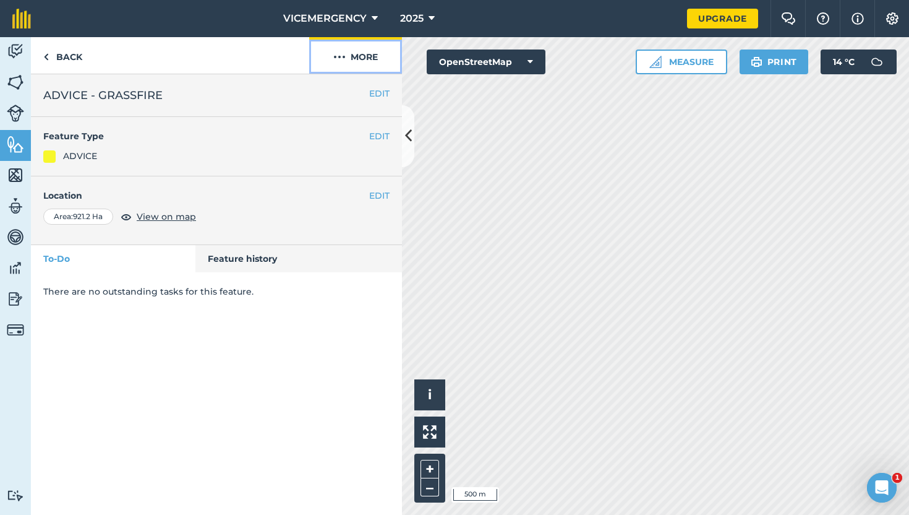
click at [346, 56] on button "More" at bounding box center [355, 55] width 93 height 36
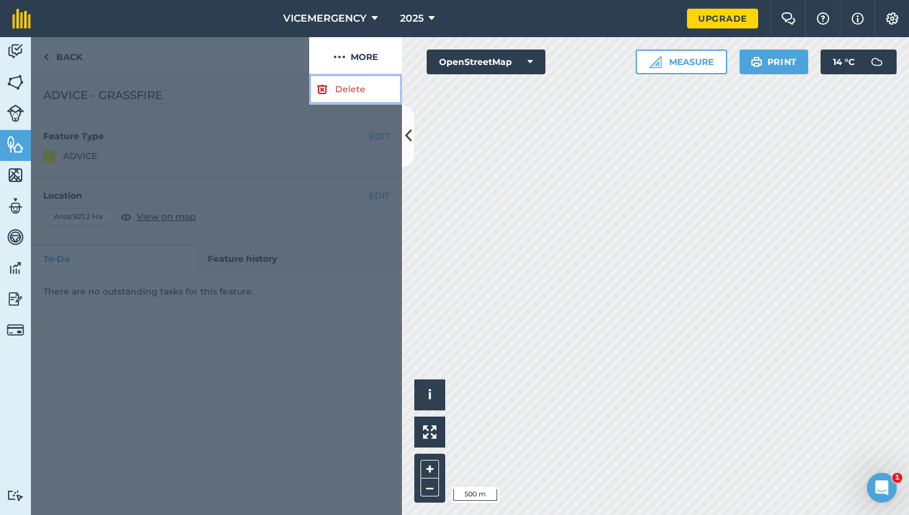
click at [346, 85] on link "Delete" at bounding box center [355, 89] width 93 height 30
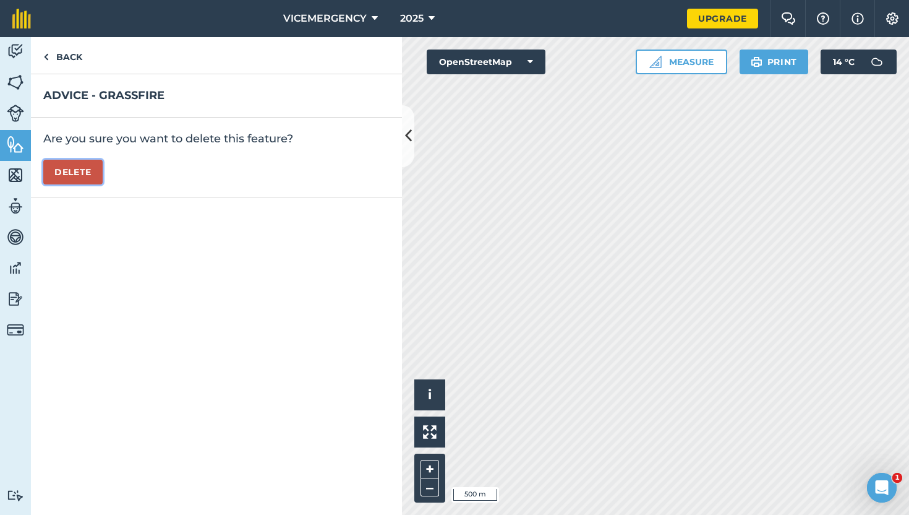
click at [96, 171] on button "Delete" at bounding box center [72, 172] width 59 height 25
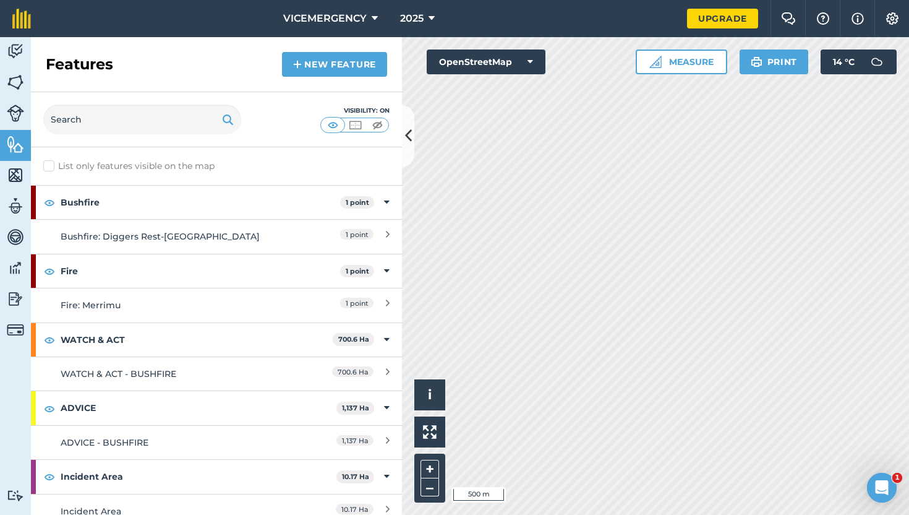
scroll to position [13, 0]
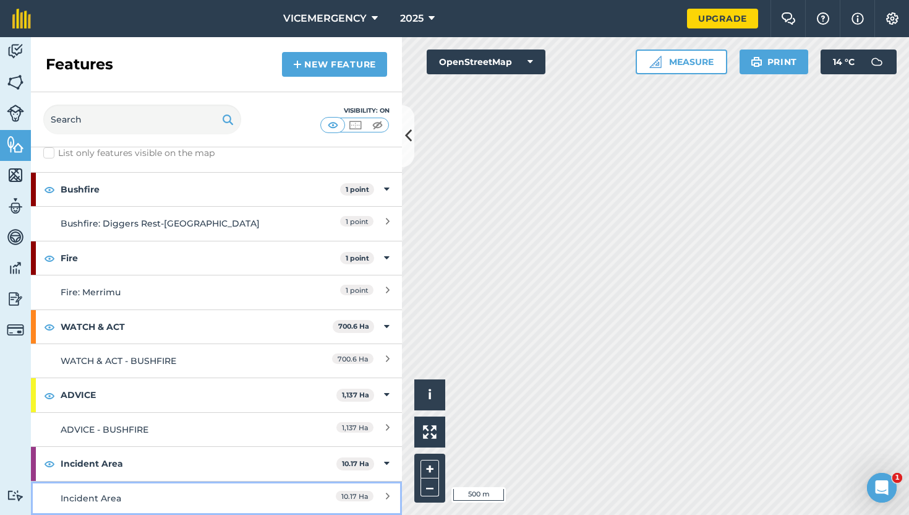
click at [213, 492] on div "Incident Area" at bounding box center [171, 498] width 220 height 14
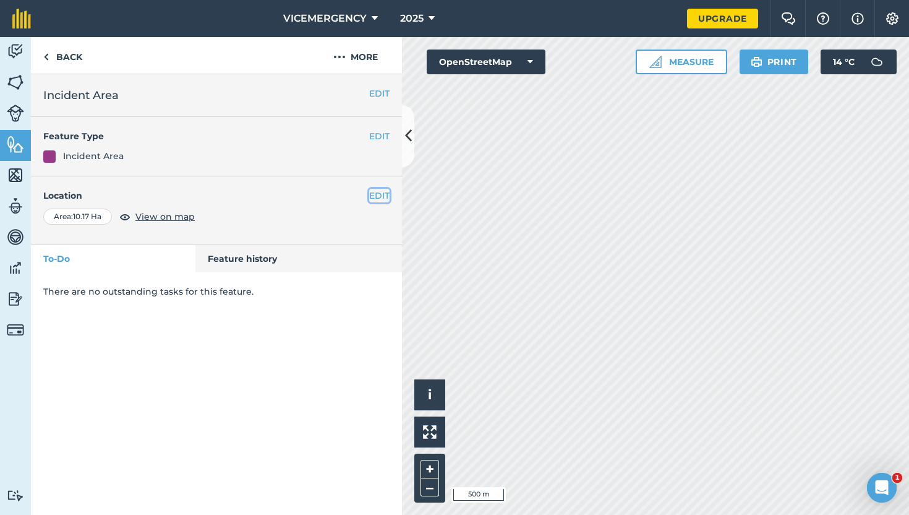
click at [382, 189] on button "EDIT" at bounding box center [379, 196] width 20 height 14
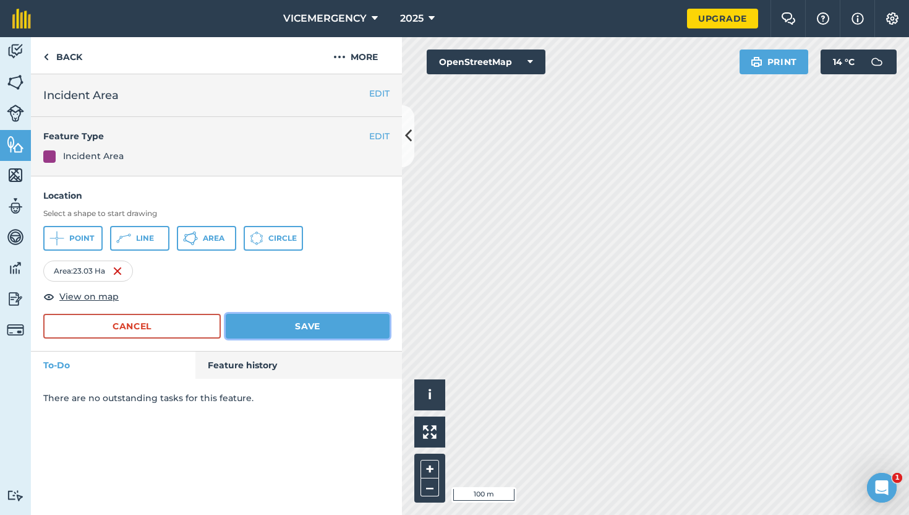
click at [343, 326] on button "Save" at bounding box center [308, 326] width 164 height 25
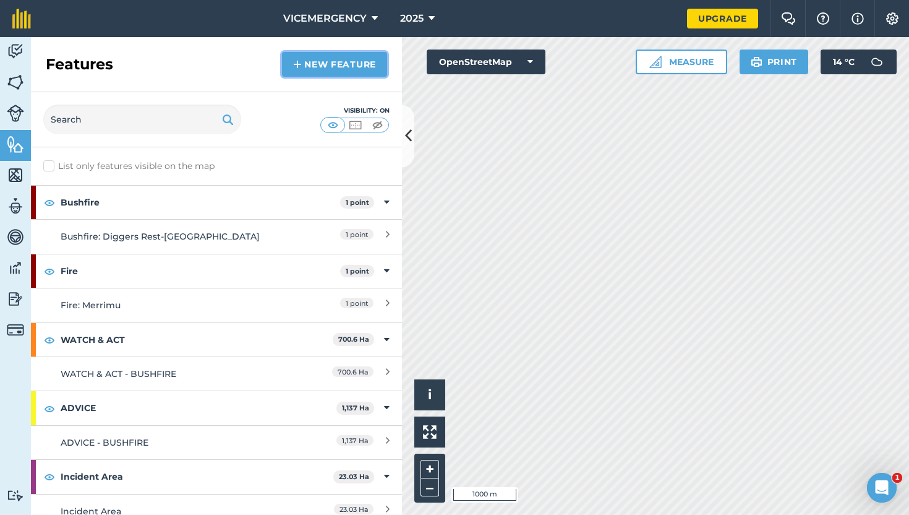
click at [326, 71] on link "New feature" at bounding box center [334, 64] width 105 height 25
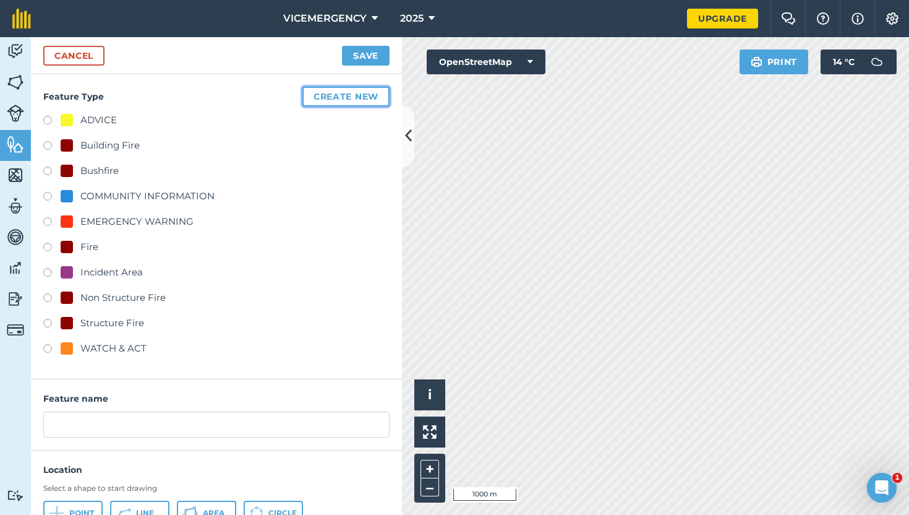
click at [343, 95] on button "Create new" at bounding box center [345, 97] width 87 height 20
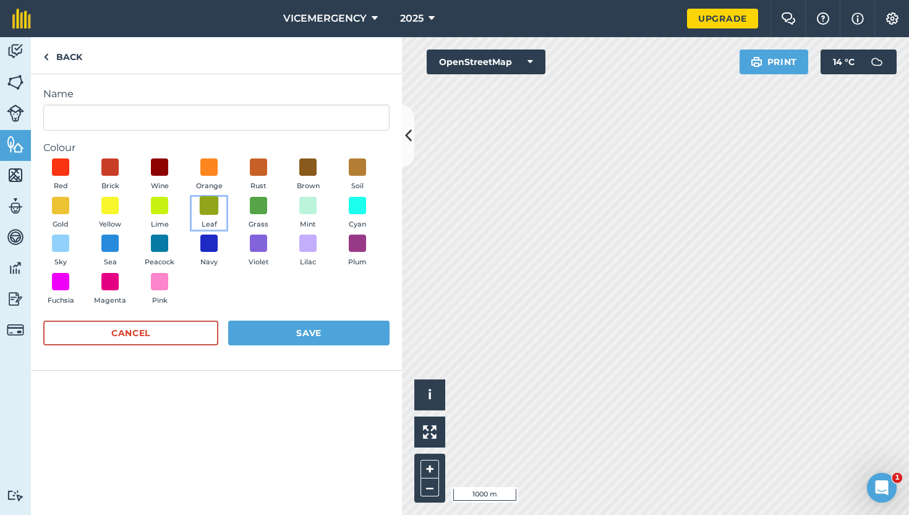
click at [215, 207] on span at bounding box center [209, 204] width 19 height 19
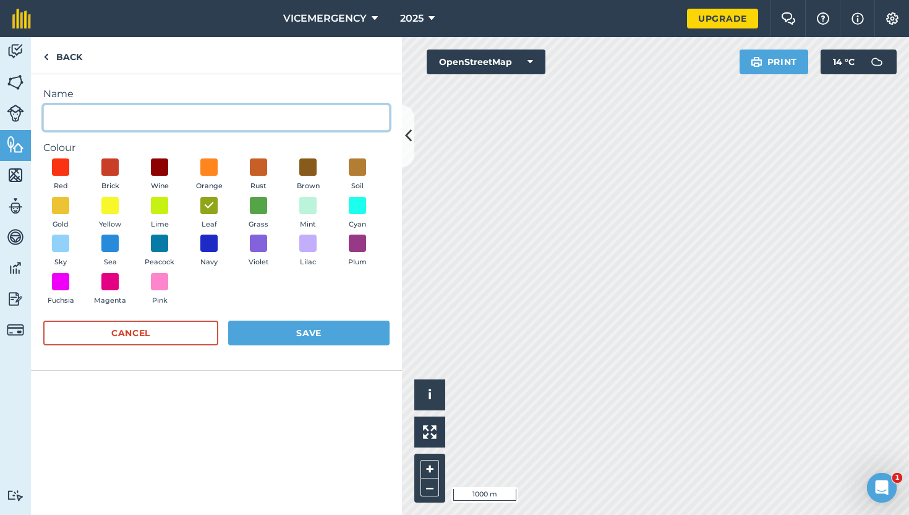
click at [129, 116] on input "Name" at bounding box center [216, 118] width 346 height 26
type input "Bushfire"
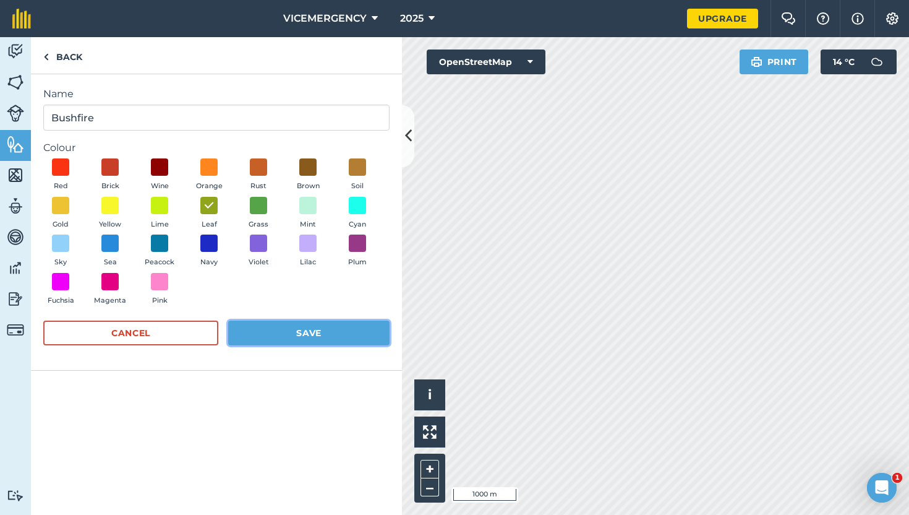
click at [289, 326] on button "Save" at bounding box center [308, 332] width 161 height 25
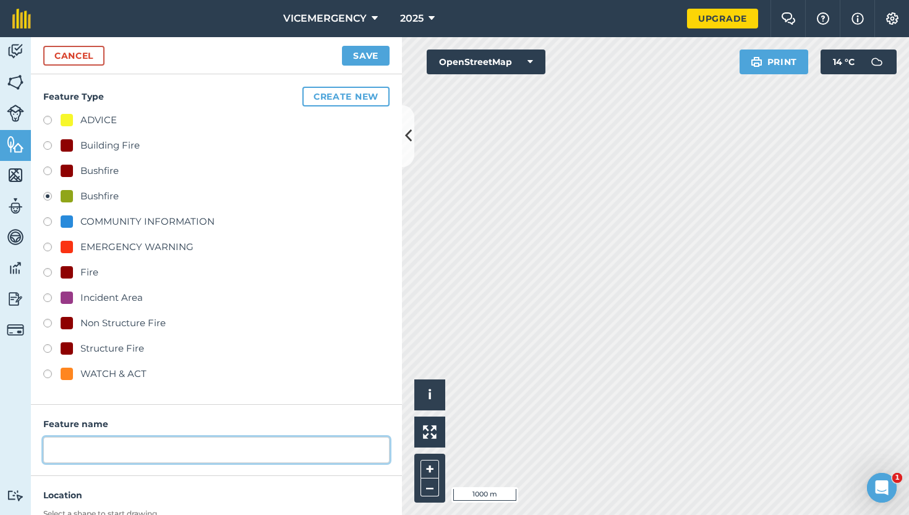
click at [118, 448] on input "text" at bounding box center [216, 450] width 346 height 26
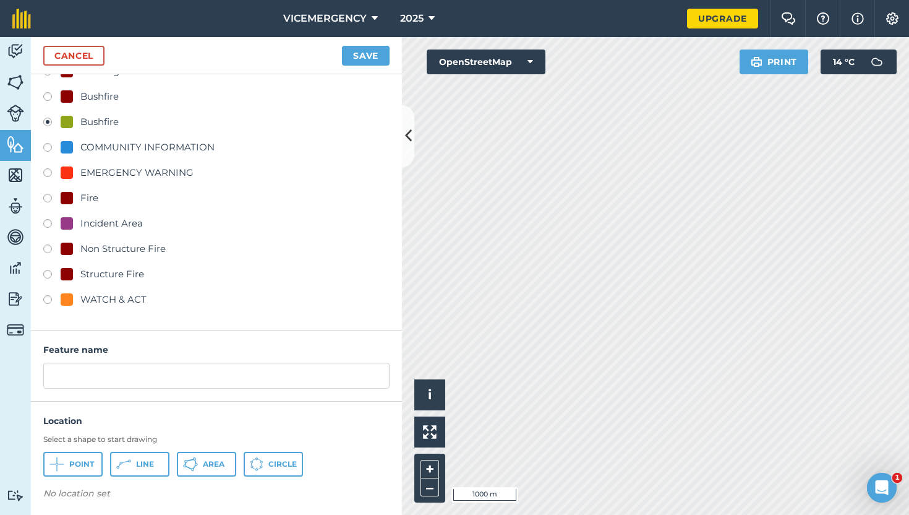
scroll to position [77, 0]
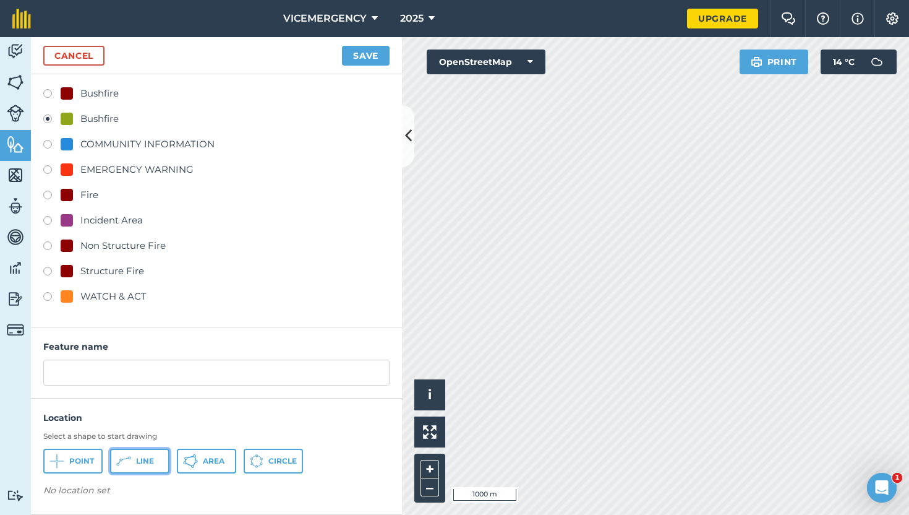
click at [143, 463] on span "Line" at bounding box center [145, 461] width 18 height 10
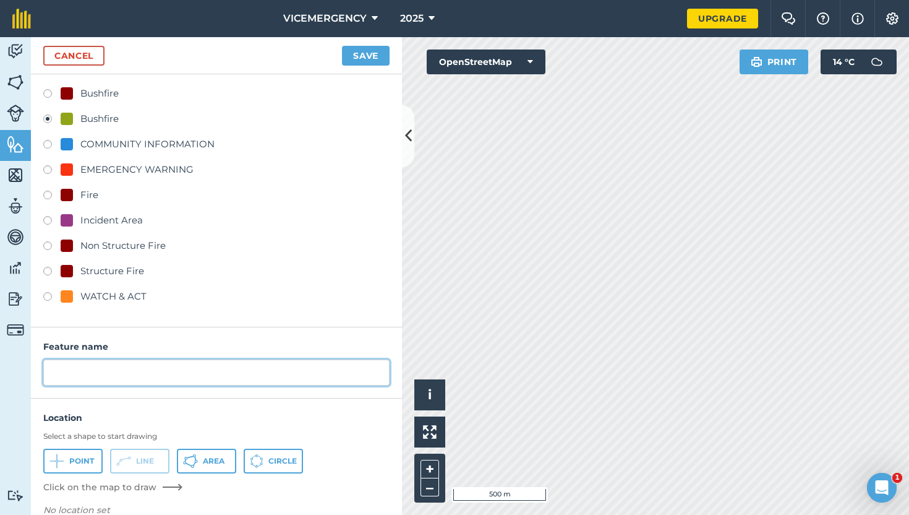
click at [111, 374] on input "text" at bounding box center [216, 372] width 346 height 26
type input "Bushfire: 6.5KM NE of BACCHUS [PERSON_NAME] (20.00 Ha.)"
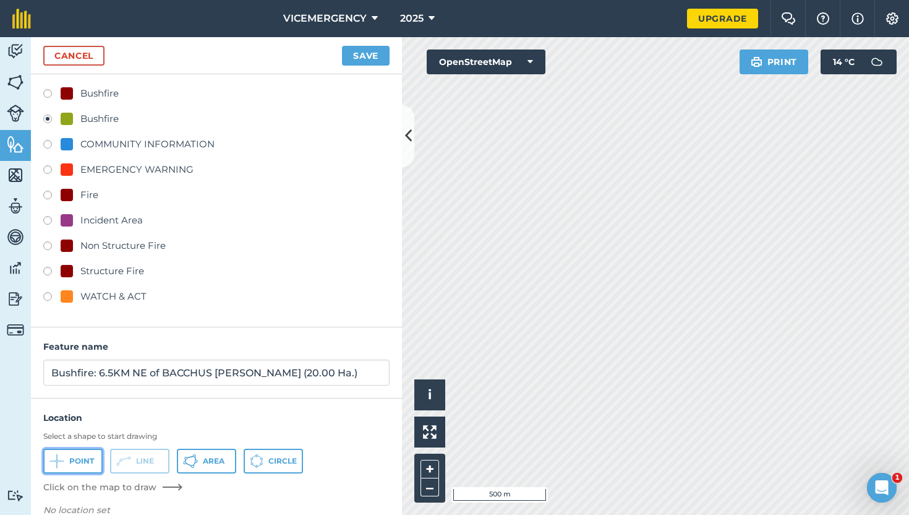
click at [71, 466] on button "Point" at bounding box center [72, 460] width 59 height 25
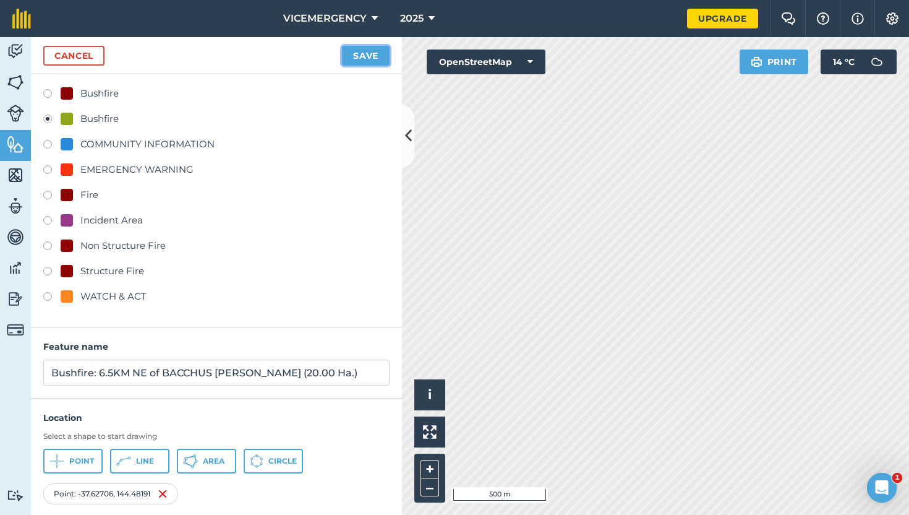
click at [375, 53] on button "Save" at bounding box center [366, 56] width 48 height 20
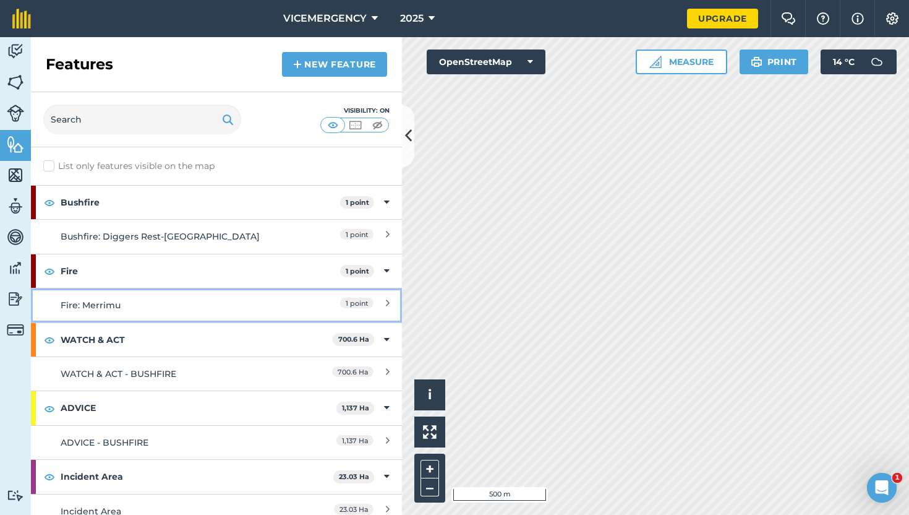
click at [194, 309] on div "Fire: Merrimu" at bounding box center [171, 305] width 220 height 14
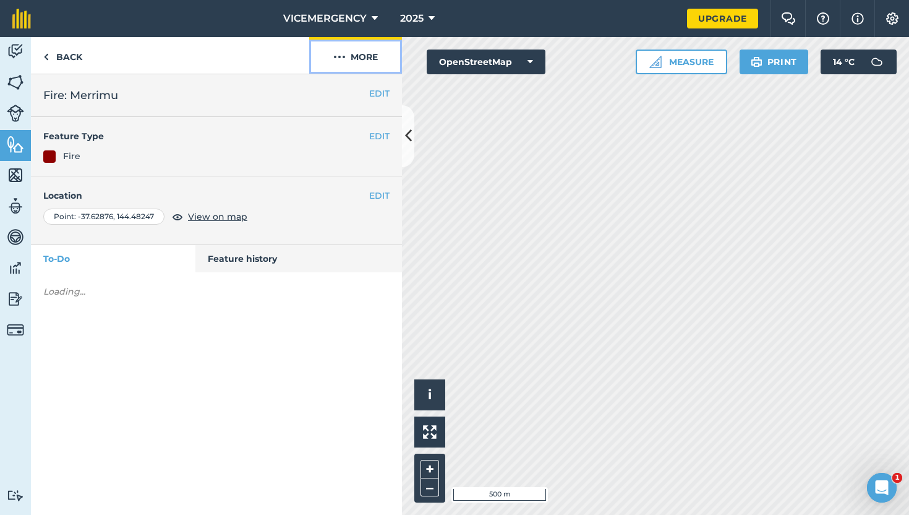
click at [377, 64] on button "More" at bounding box center [355, 55] width 93 height 36
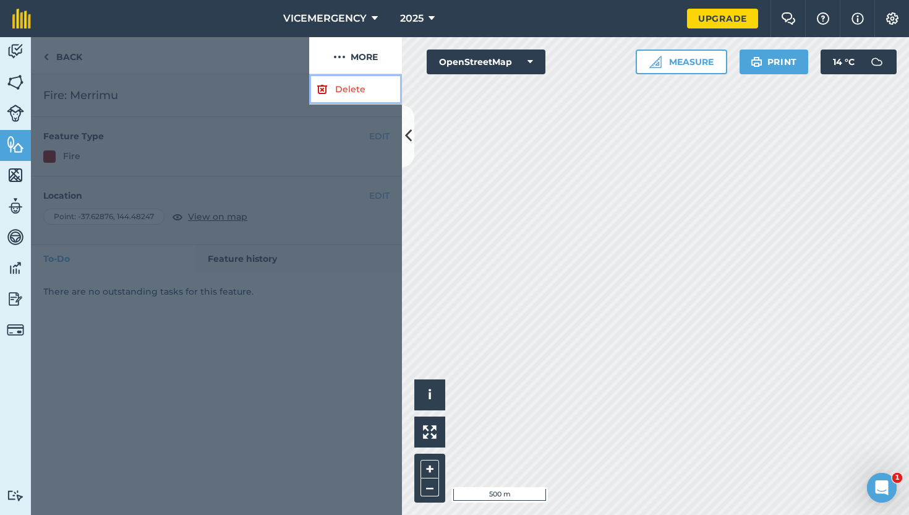
click at [354, 103] on link "Delete" at bounding box center [355, 89] width 93 height 30
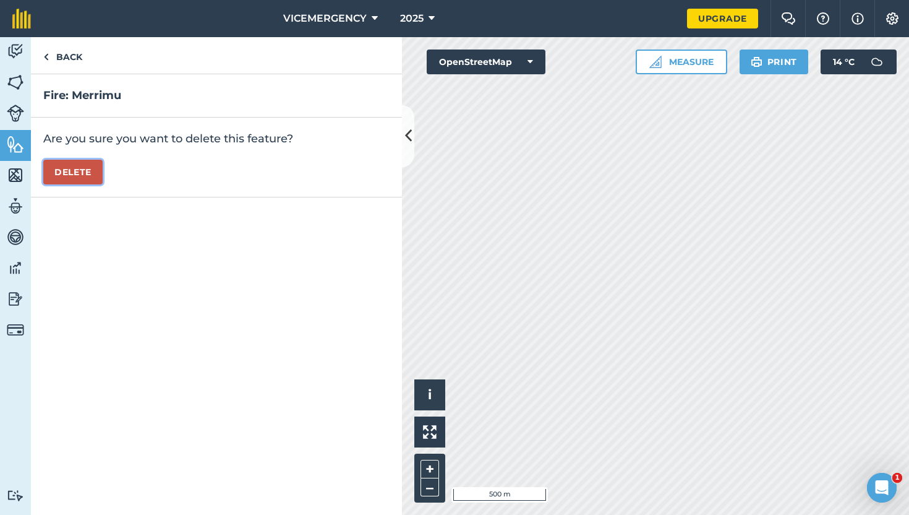
click at [83, 160] on button "Delete" at bounding box center [72, 172] width 59 height 25
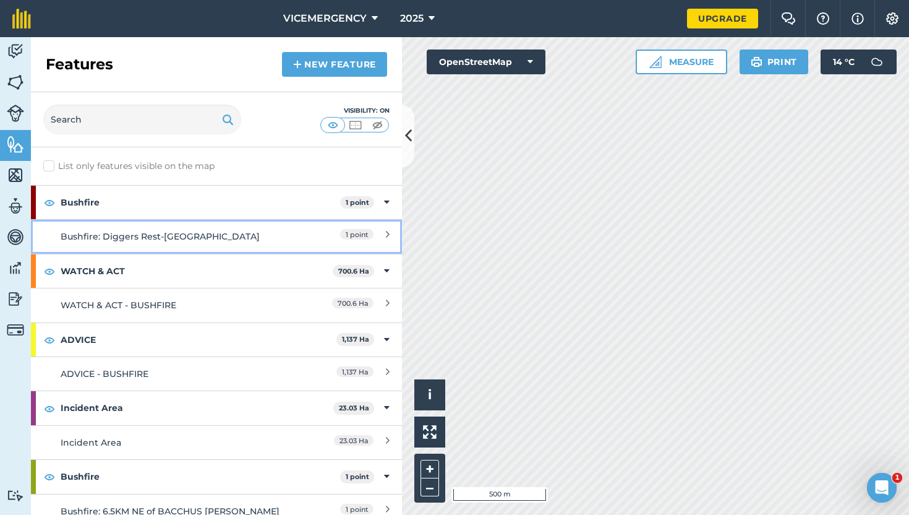
click at [274, 241] on div "Bushfire: Diggers Rest-[GEOGRAPHIC_DATA]" at bounding box center [171, 236] width 220 height 14
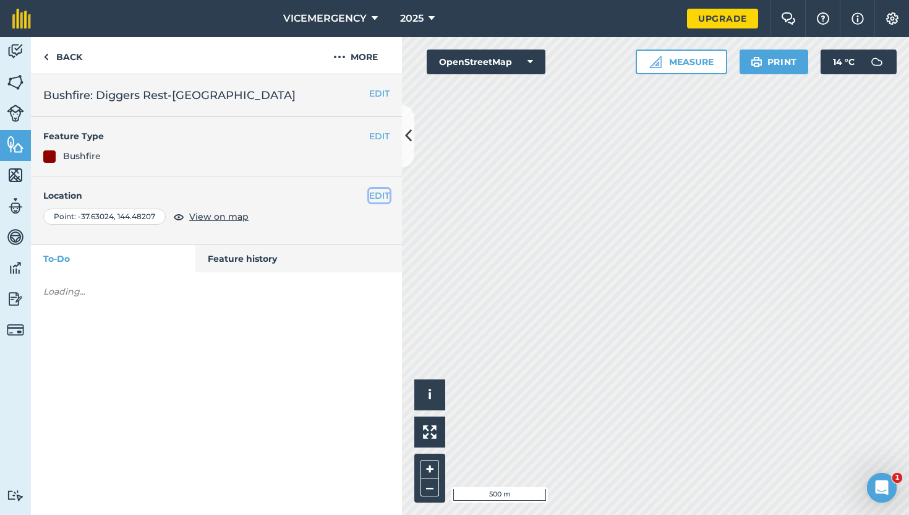
click at [375, 193] on button "EDIT" at bounding box center [379, 196] width 20 height 14
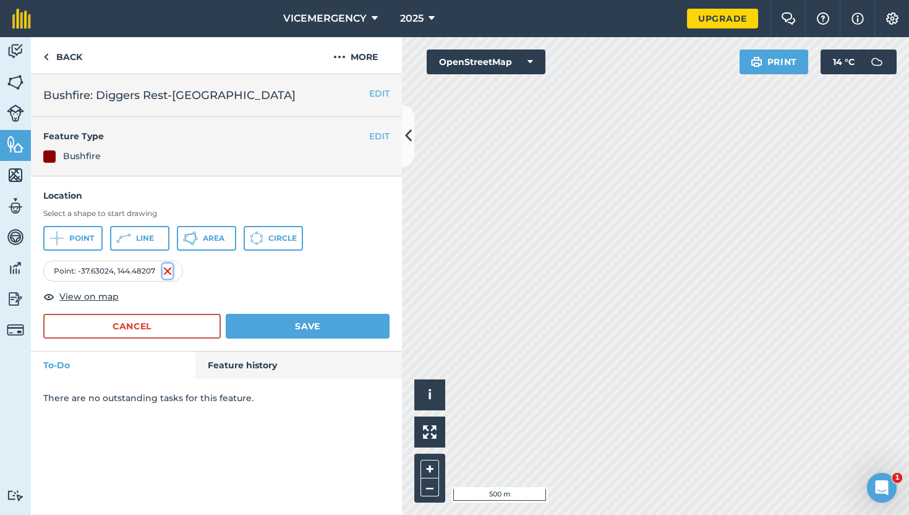
click at [169, 268] on img at bounding box center [168, 270] width 10 height 15
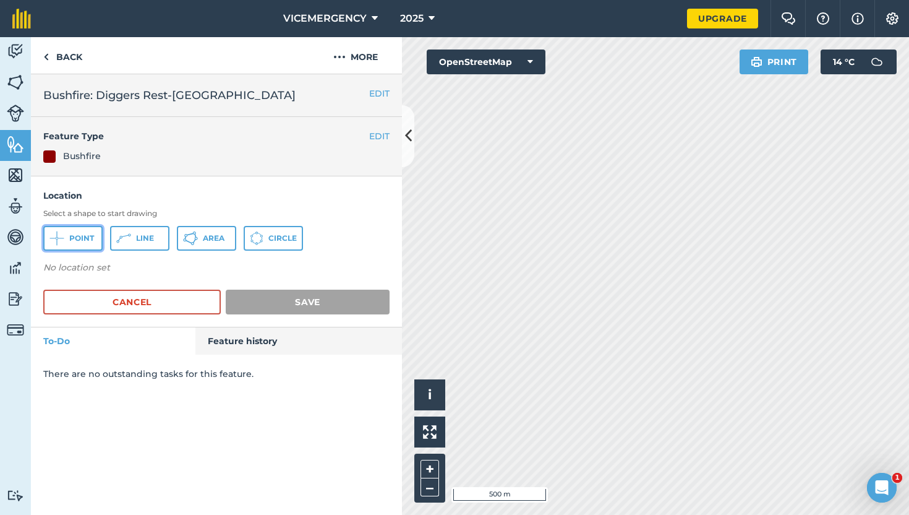
click at [95, 247] on button "Point" at bounding box center [72, 238] width 59 height 25
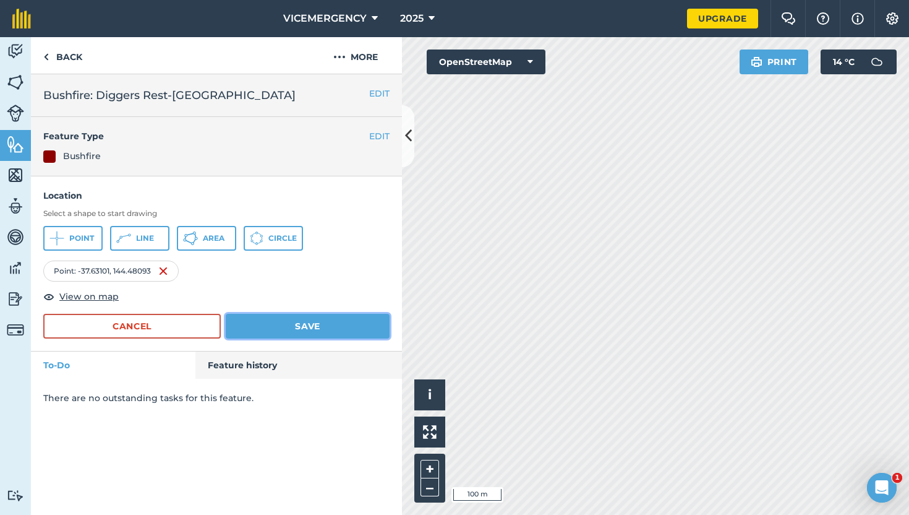
click at [320, 325] on button "Save" at bounding box center [308, 326] width 164 height 25
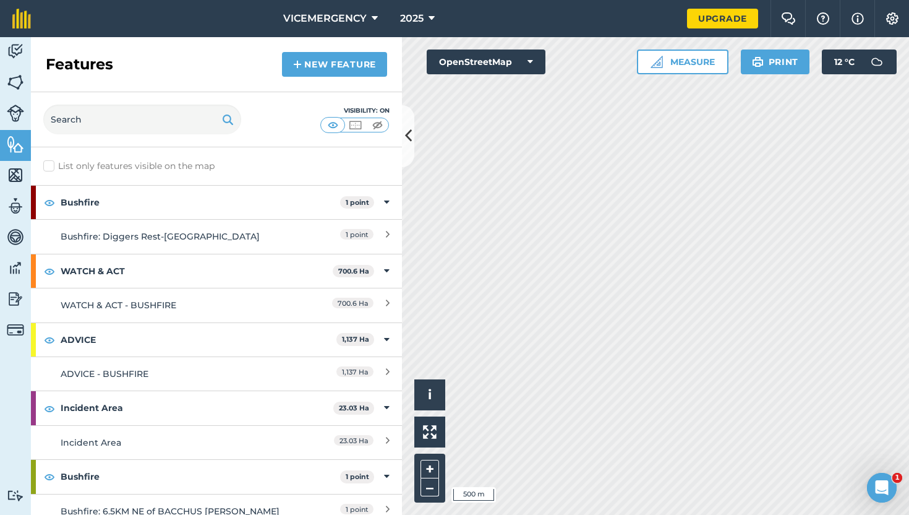
scroll to position [27, 0]
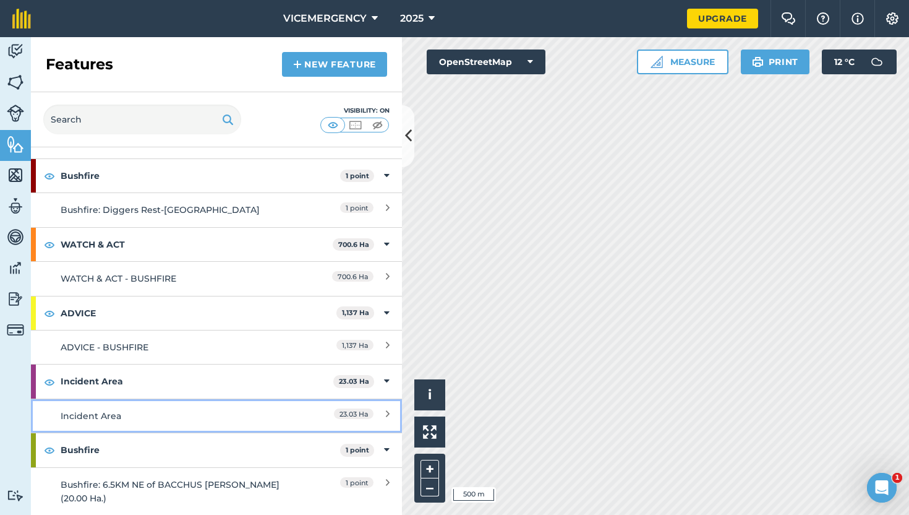
click at [228, 416] on div "Incident Area" at bounding box center [171, 416] width 220 height 14
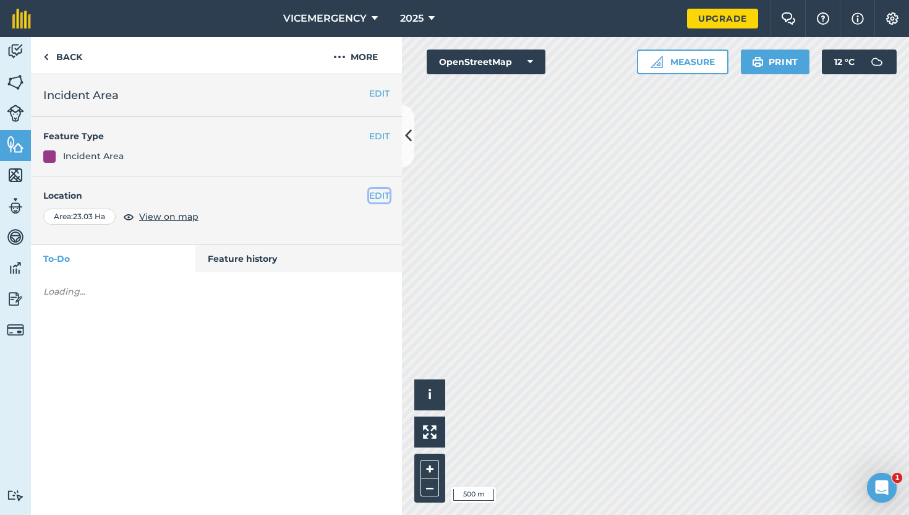
click at [375, 197] on button "EDIT" at bounding box center [379, 196] width 20 height 14
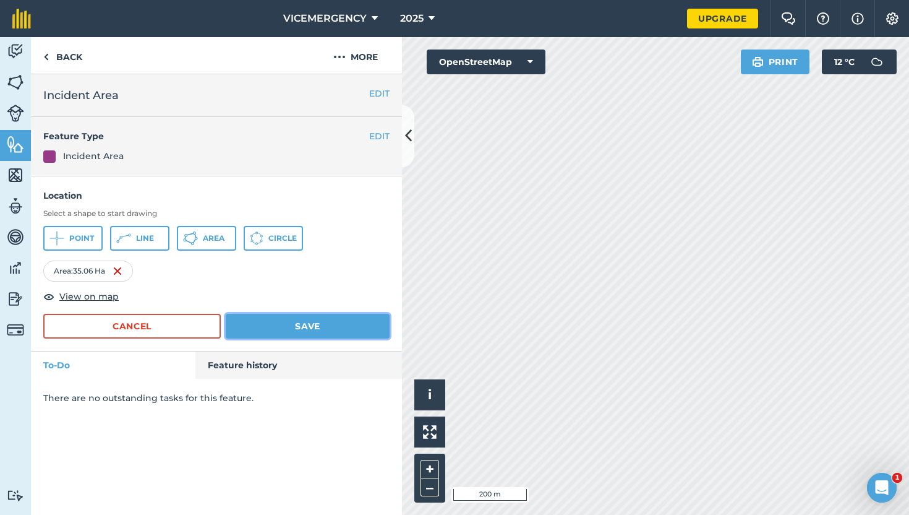
click at [346, 322] on button "Save" at bounding box center [308, 326] width 164 height 25
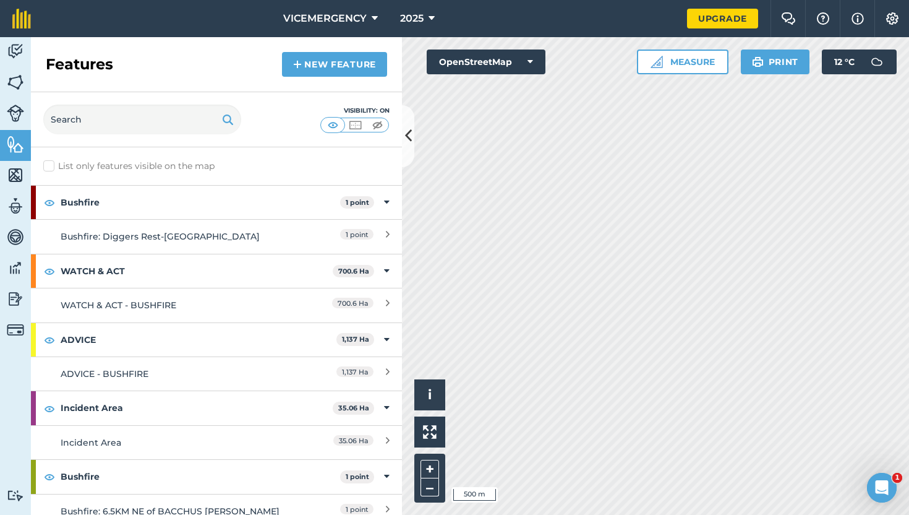
scroll to position [27, 0]
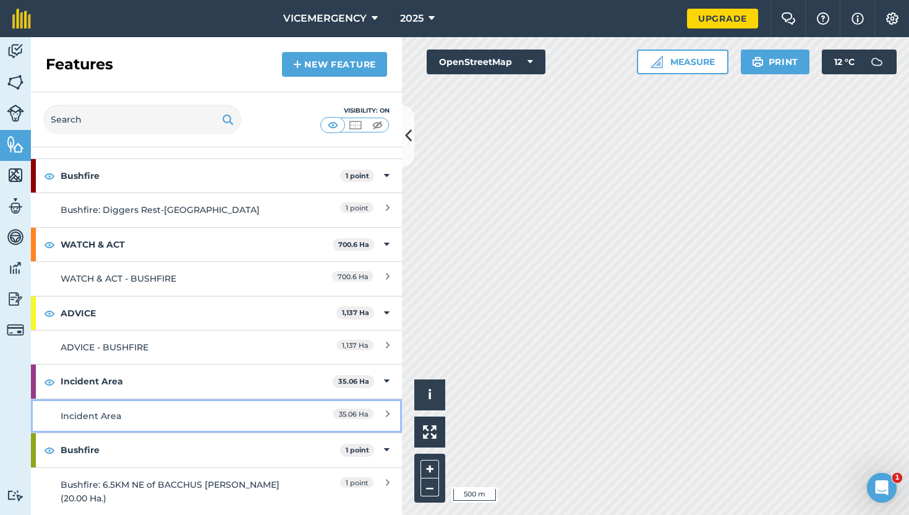
click at [227, 411] on div "Incident Area" at bounding box center [171, 416] width 220 height 14
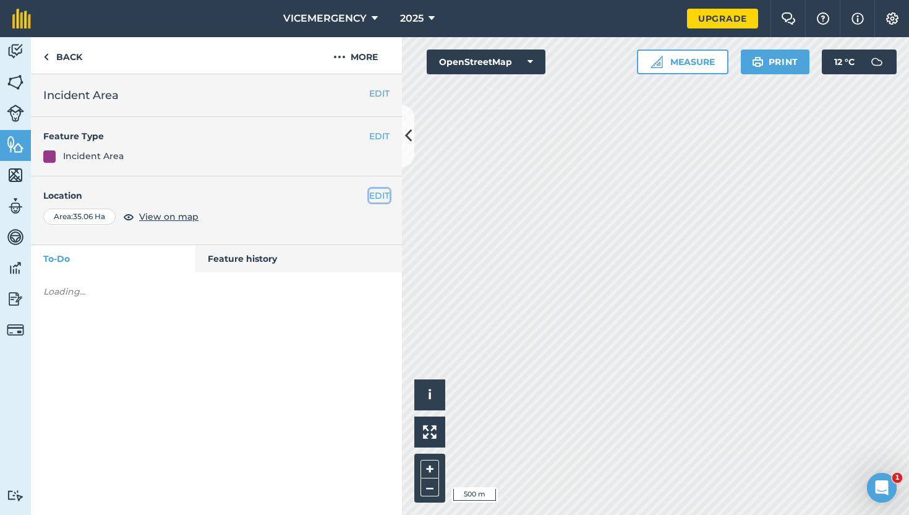
click at [371, 199] on button "EDIT" at bounding box center [379, 196] width 20 height 14
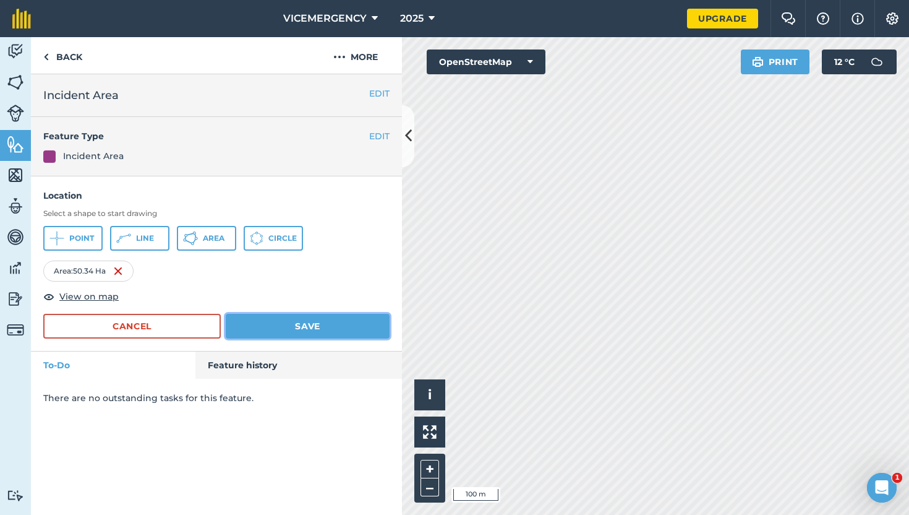
click at [367, 334] on button "Save" at bounding box center [308, 326] width 164 height 25
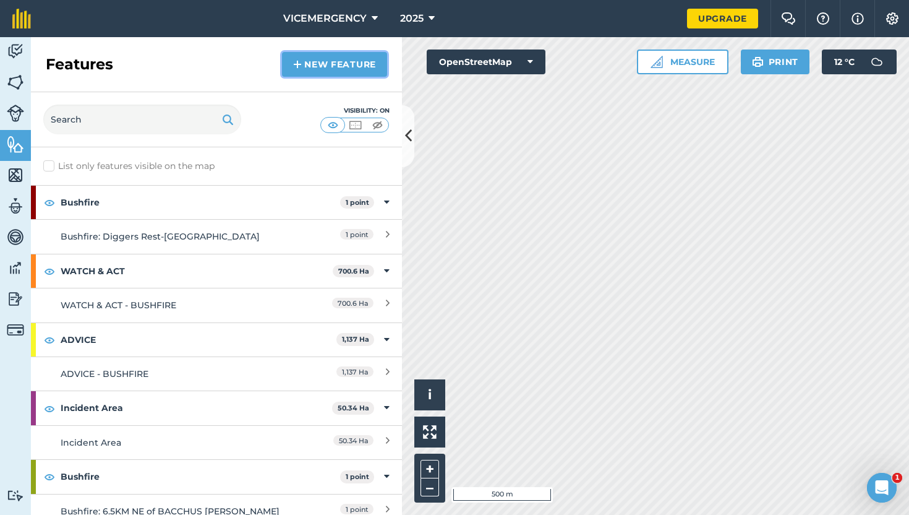
click at [344, 53] on link "New feature" at bounding box center [334, 64] width 105 height 25
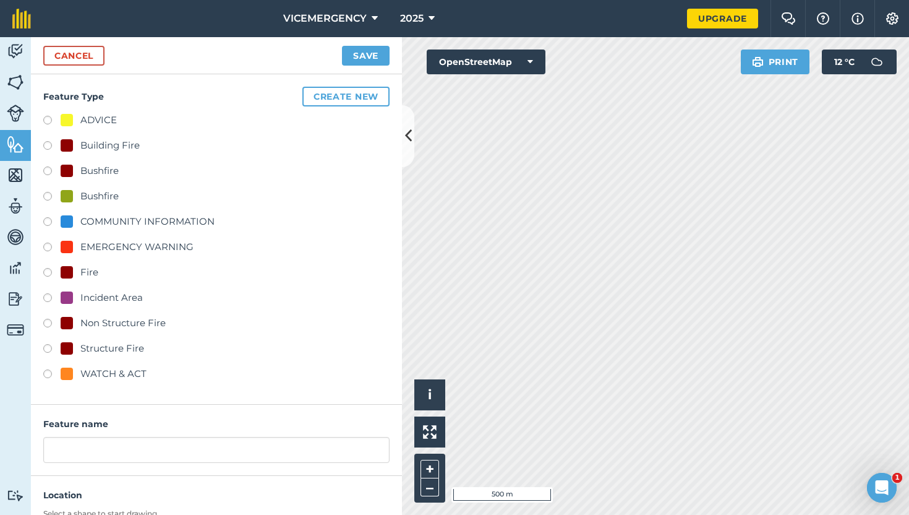
click at [48, 296] on label at bounding box center [51, 299] width 17 height 12
radio input "true"
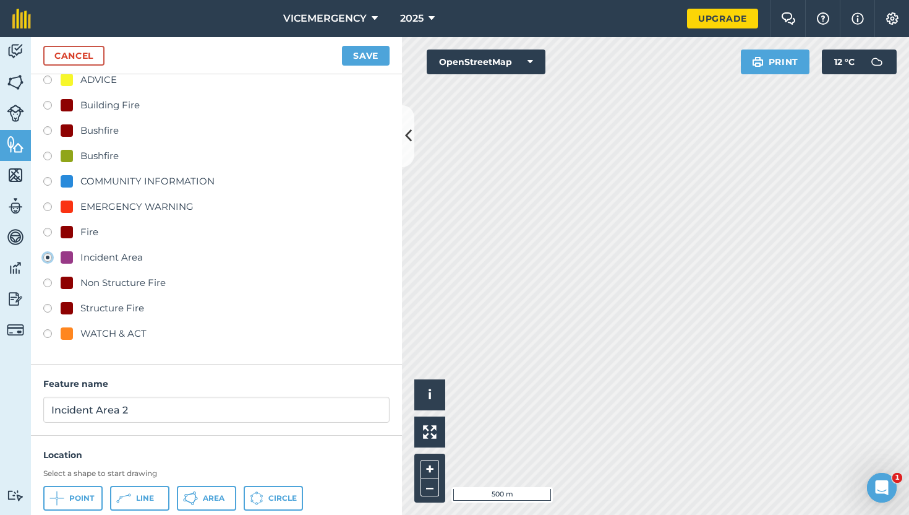
scroll to position [77, 0]
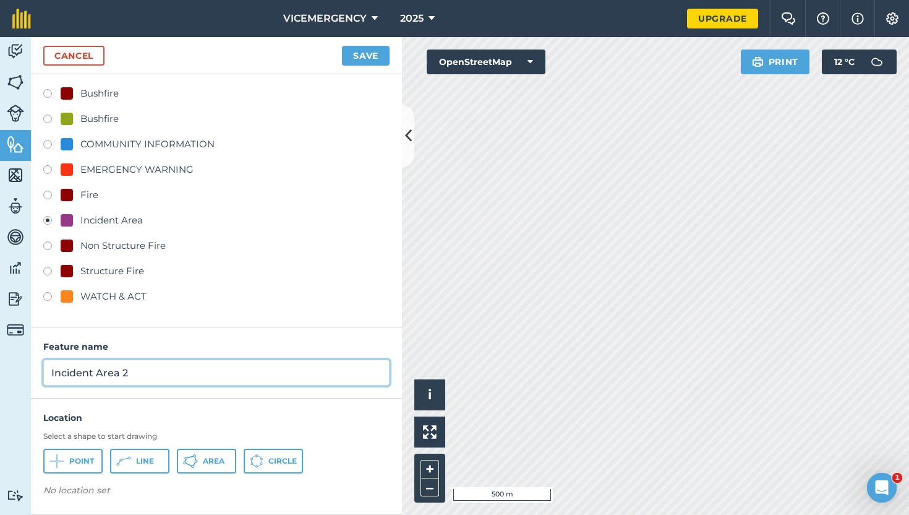
click at [140, 372] on input "Incident Area 2" at bounding box center [216, 372] width 346 height 26
type input "Incident Area"
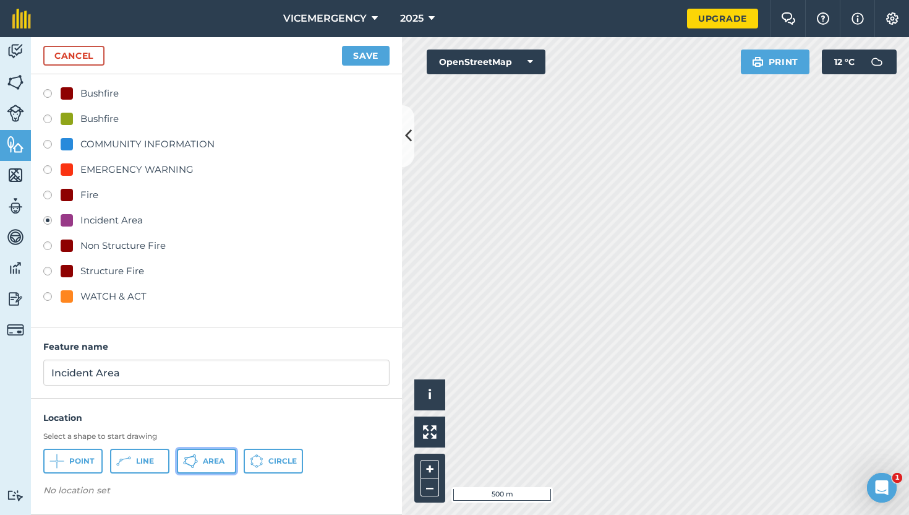
click at [217, 472] on button "Area" at bounding box center [206, 460] width 59 height 25
click at [379, 55] on button "Save" at bounding box center [366, 56] width 48 height 20
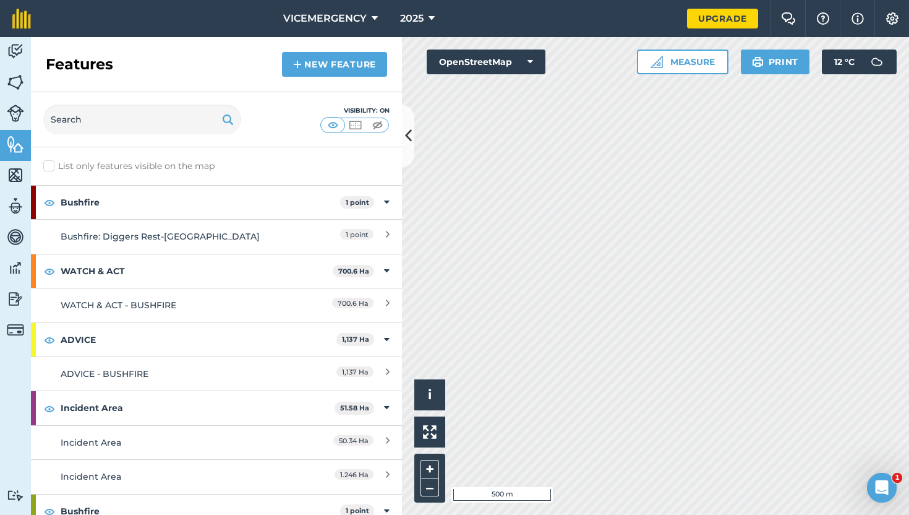
scroll to position [61, 0]
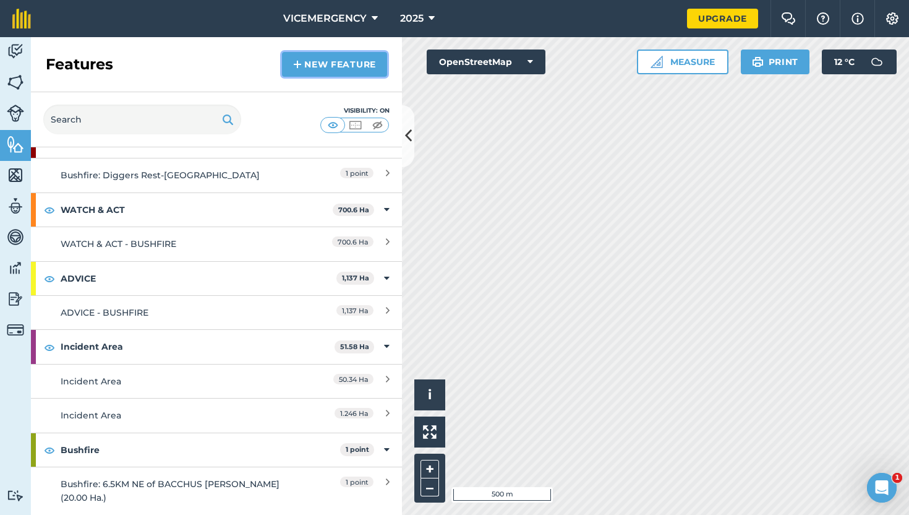
click at [344, 71] on link "New feature" at bounding box center [334, 64] width 105 height 25
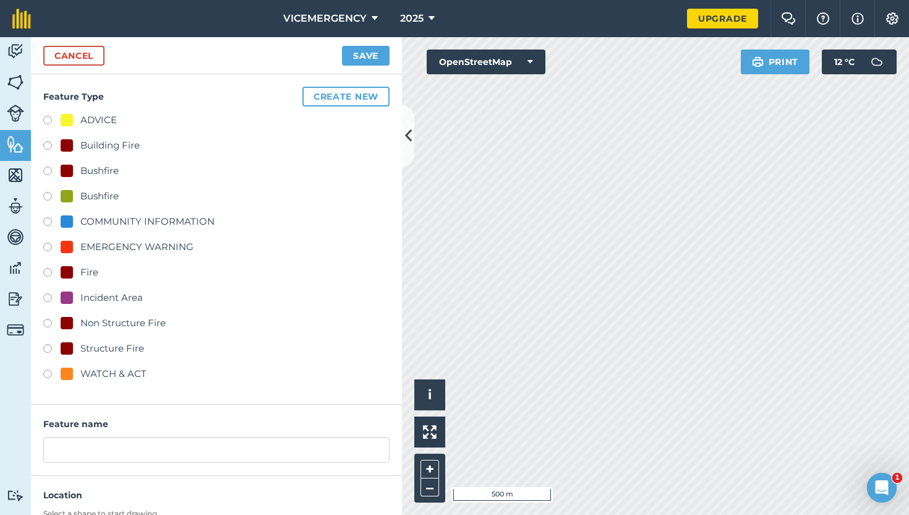
click at [51, 294] on label at bounding box center [51, 299] width 17 height 12
radio input "true"
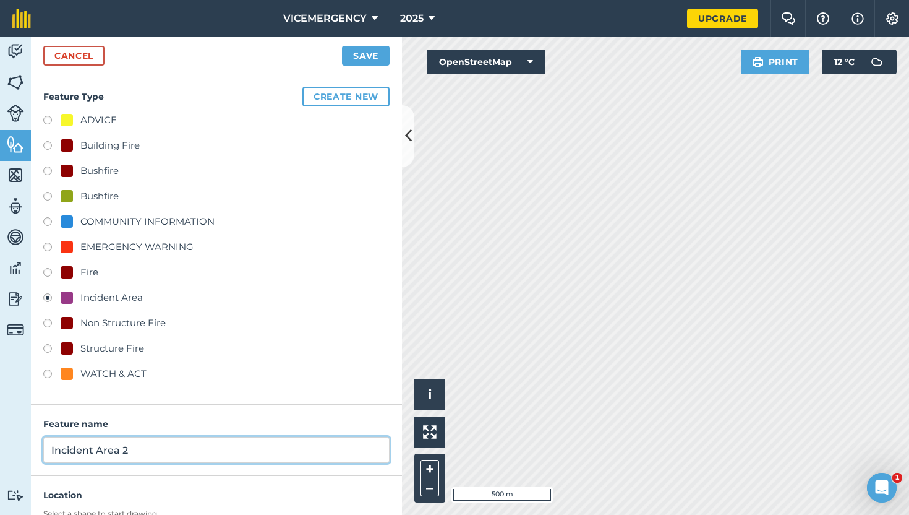
click at [156, 453] on input "Incident Area 2" at bounding box center [216, 450] width 346 height 26
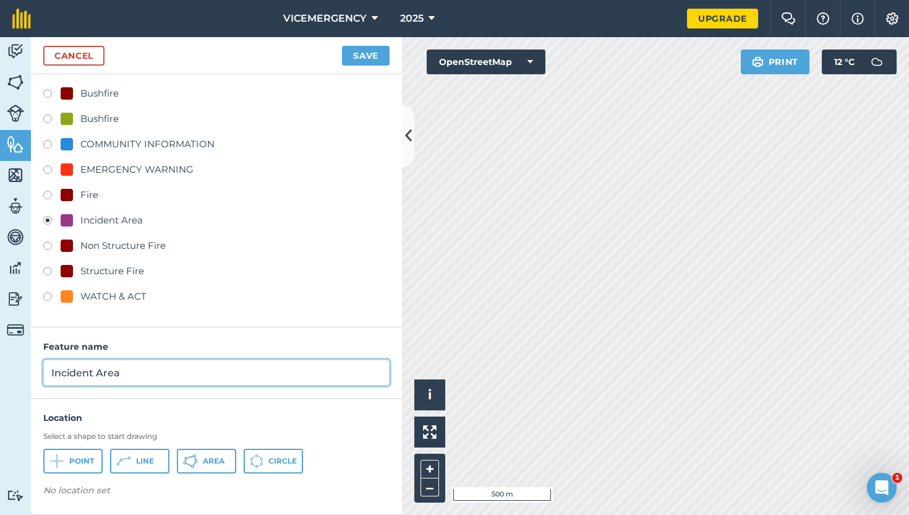
type input "Incident Area"
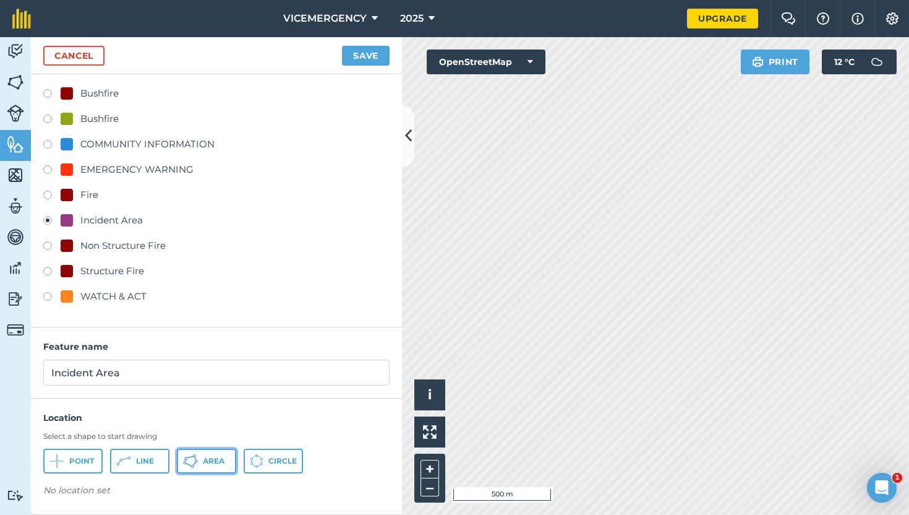
click at [203, 453] on button "Area" at bounding box center [206, 460] width 59 height 25
click at [370, 58] on button "Save" at bounding box center [366, 56] width 48 height 20
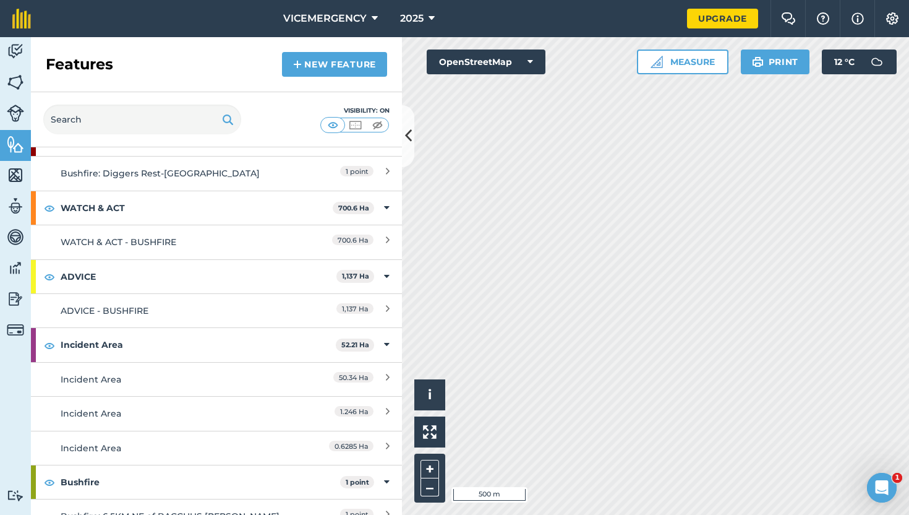
scroll to position [88, 0]
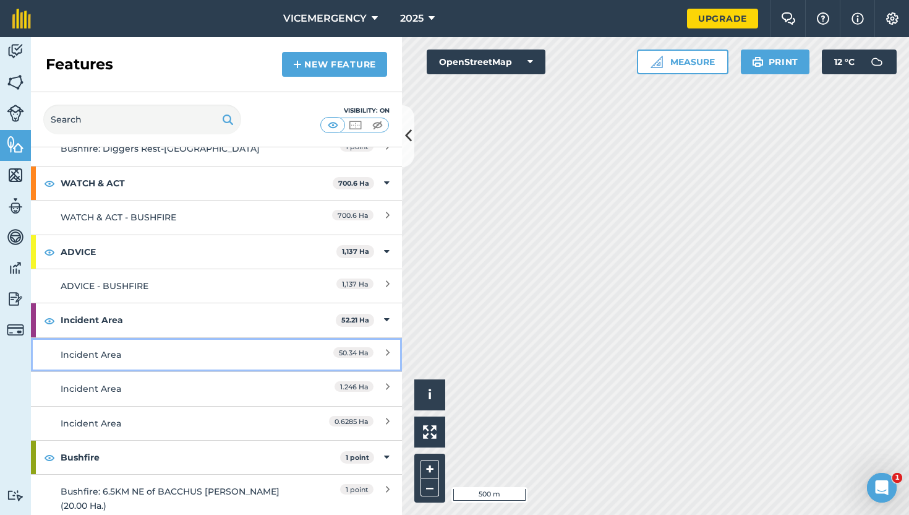
click at [241, 356] on div "Incident Area" at bounding box center [171, 355] width 220 height 14
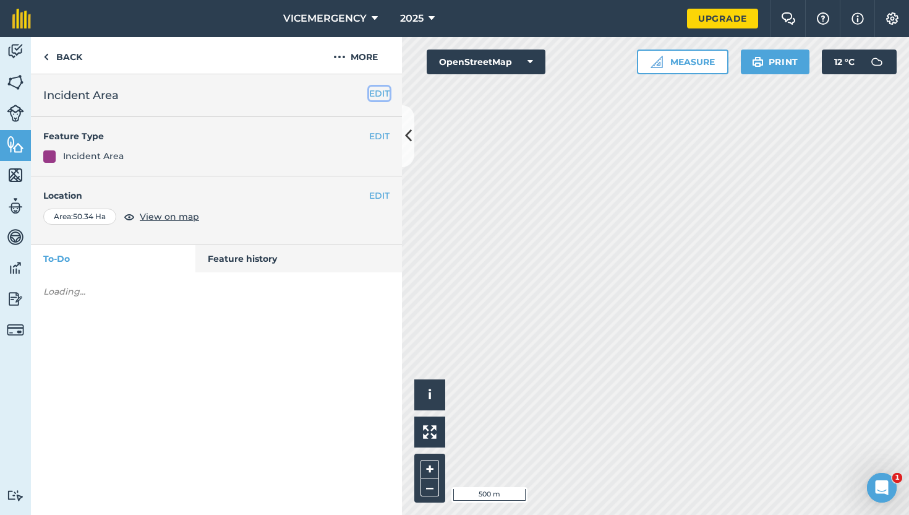
click at [385, 96] on button "EDIT" at bounding box center [379, 94] width 20 height 14
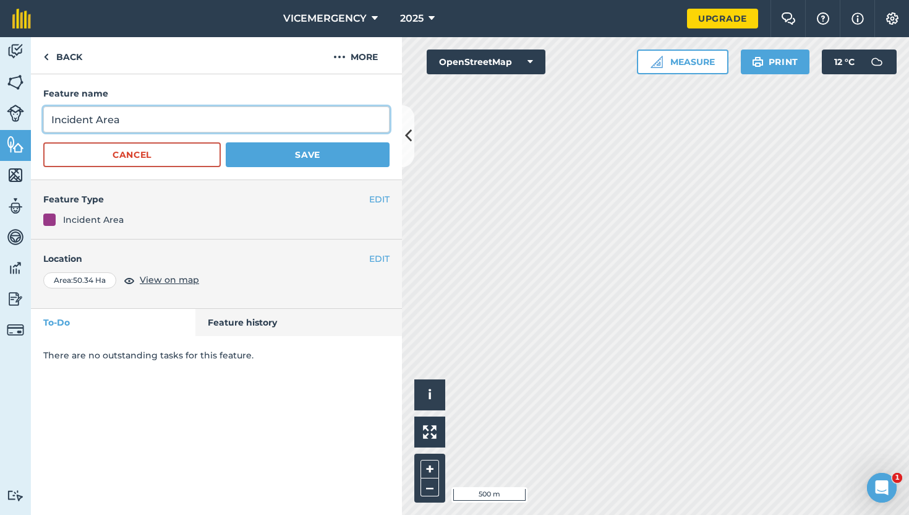
click at [139, 123] on input "Incident Area" at bounding box center [216, 119] width 346 height 26
click at [267, 119] on input "Incident Area - [GEOGRAPHIC_DATA] -" at bounding box center [216, 119] width 346 height 26
type input "Incident Area - [GEOGRAPHIC_DATA] - 300126"
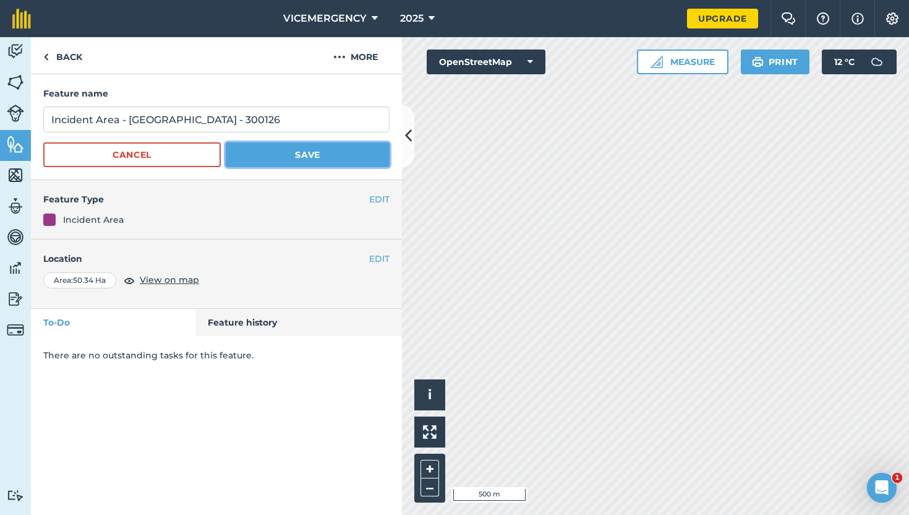
click at [287, 155] on button "Save" at bounding box center [308, 154] width 164 height 25
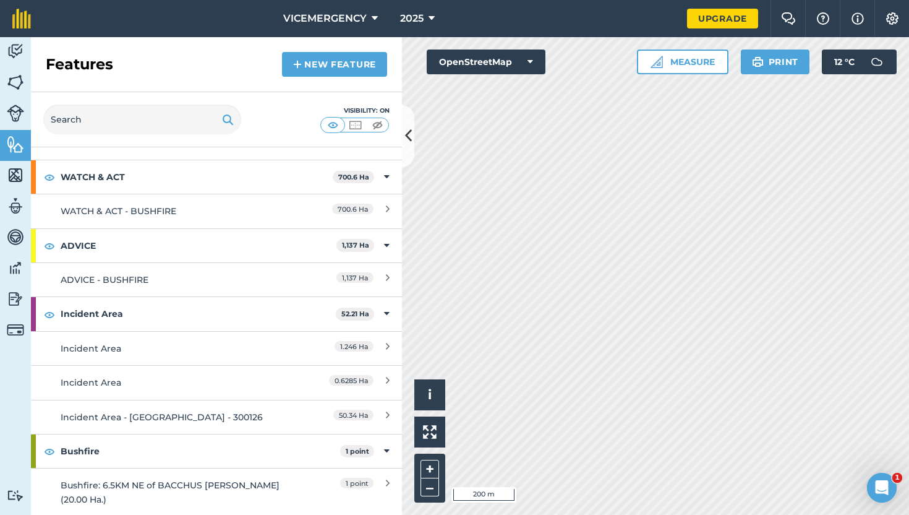
scroll to position [95, 0]
